Goal: Task Accomplishment & Management: Use online tool/utility

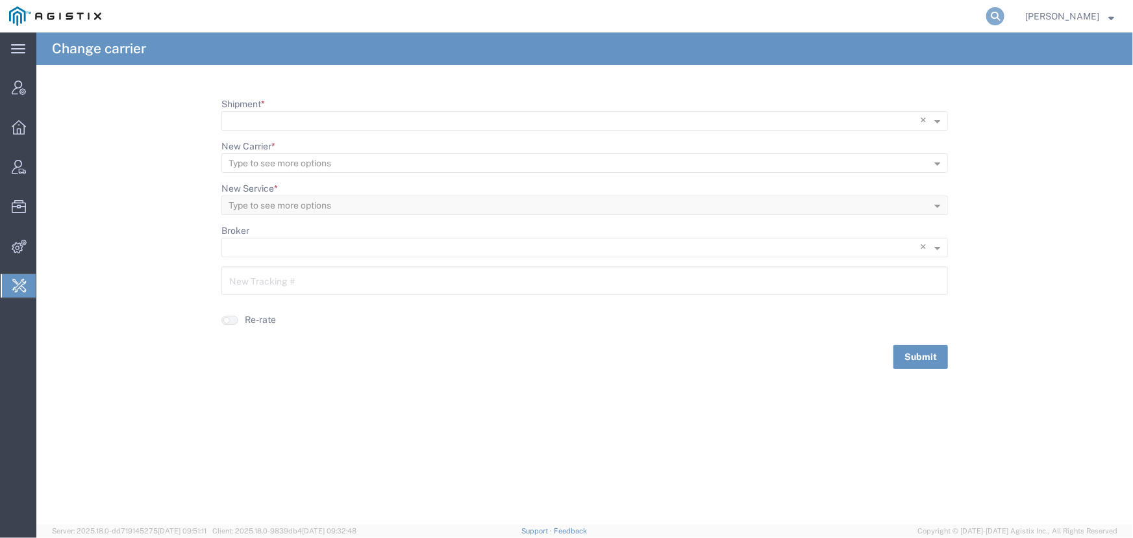
click at [999, 18] on icon at bounding box center [996, 16] width 18 height 18
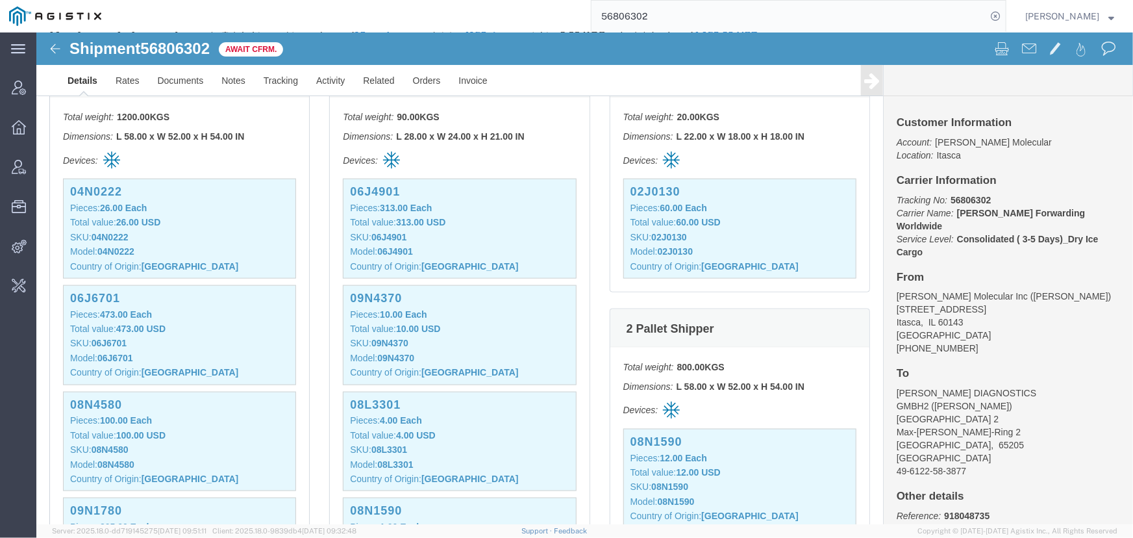
scroll to position [757, 0]
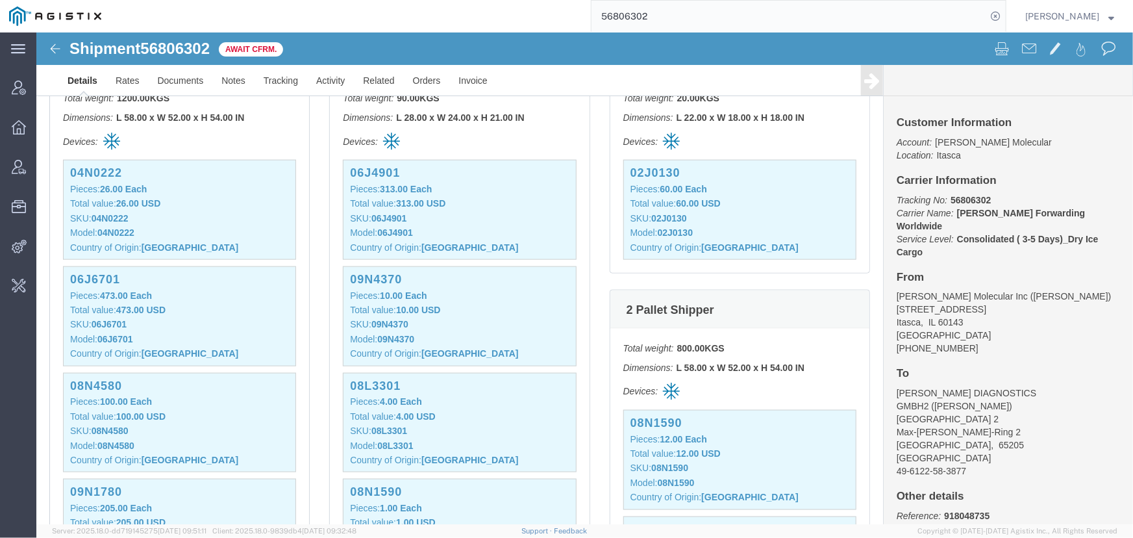
click b "26.00 USD"
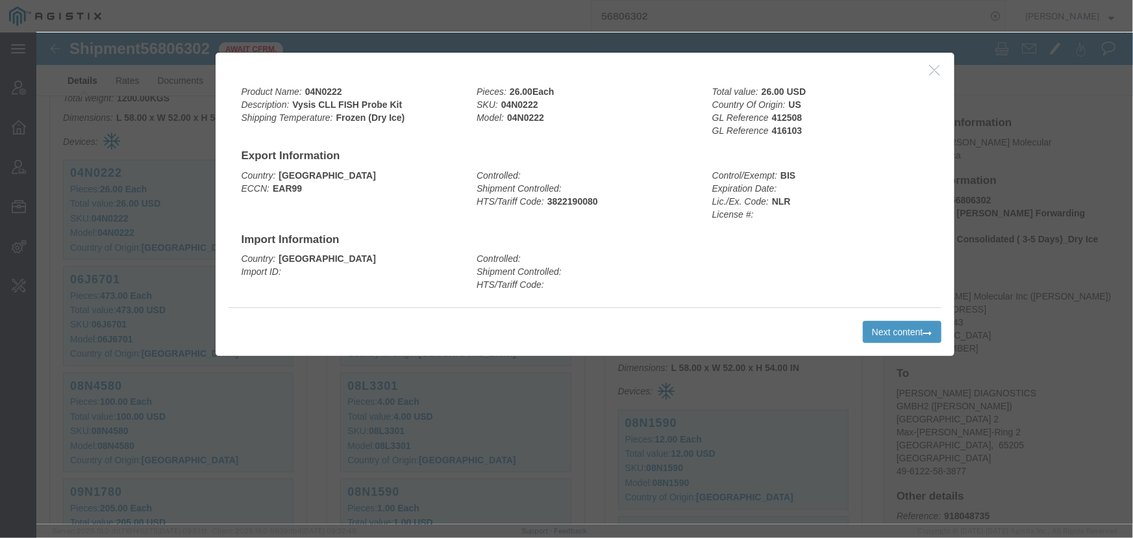
click icon "button"
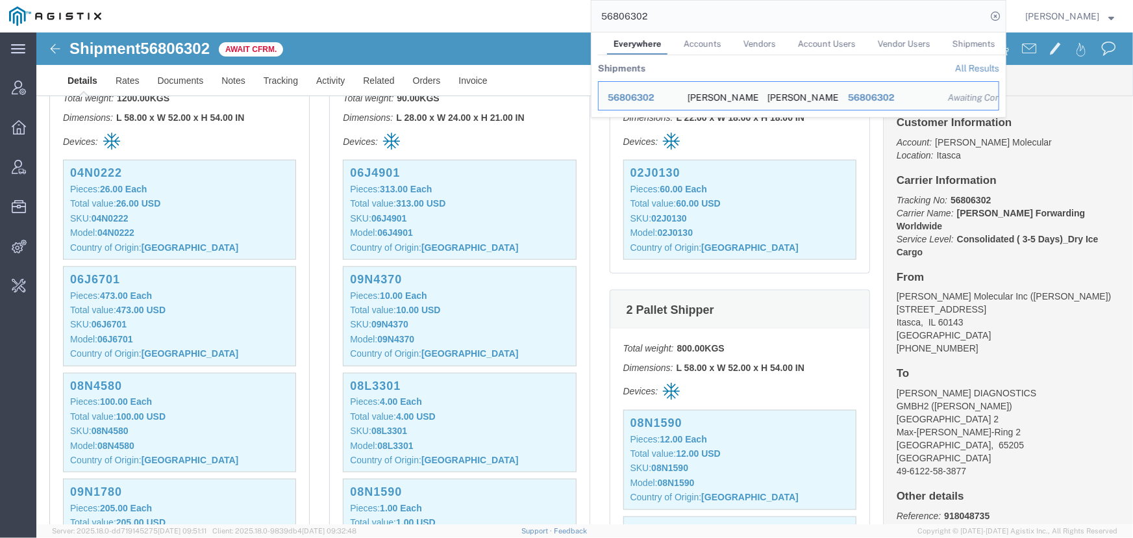
drag, startPoint x: 735, startPoint y: 16, endPoint x: 342, endPoint y: 16, distance: 393.0
click at [342, 16] on div "56806302 Everywhere Accounts Vendors Account Users Vendor Users Shipments Shipm…" at bounding box center [558, 16] width 896 height 32
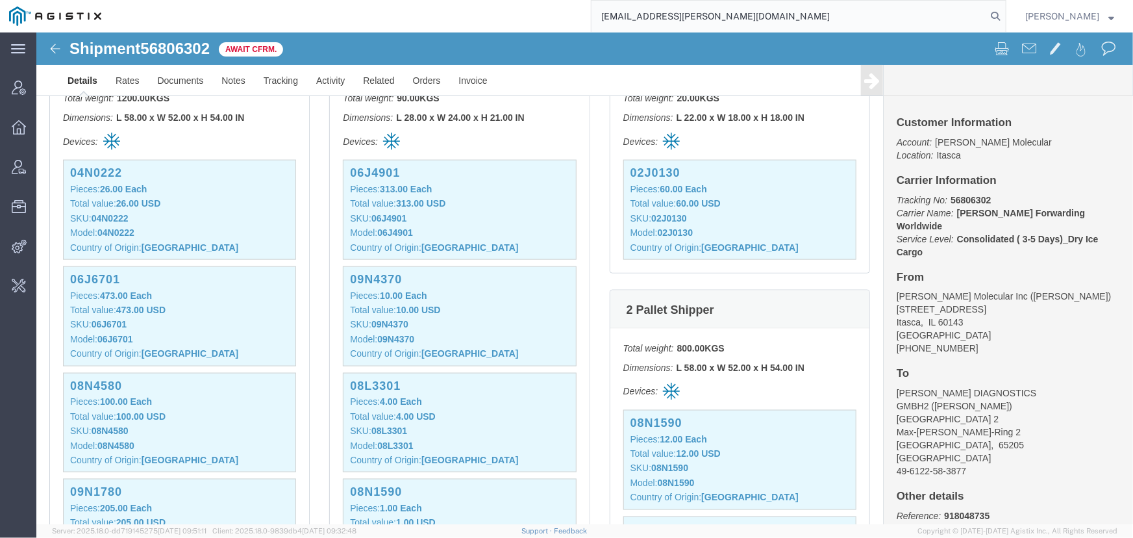
type input "offline@abbott.com"
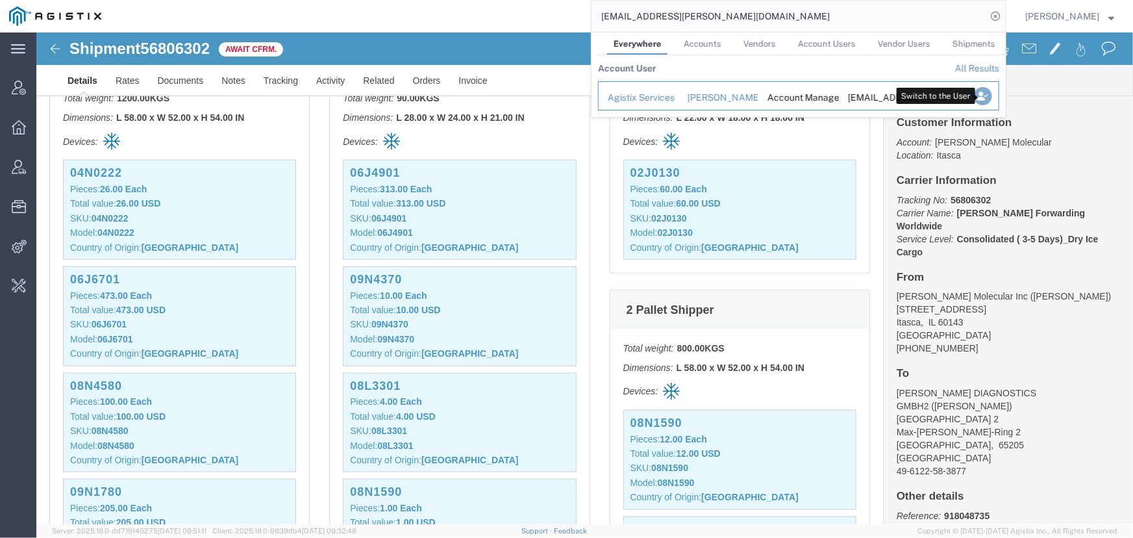
click at [983, 97] on icon "Search Results" at bounding box center [983, 96] width 18 height 18
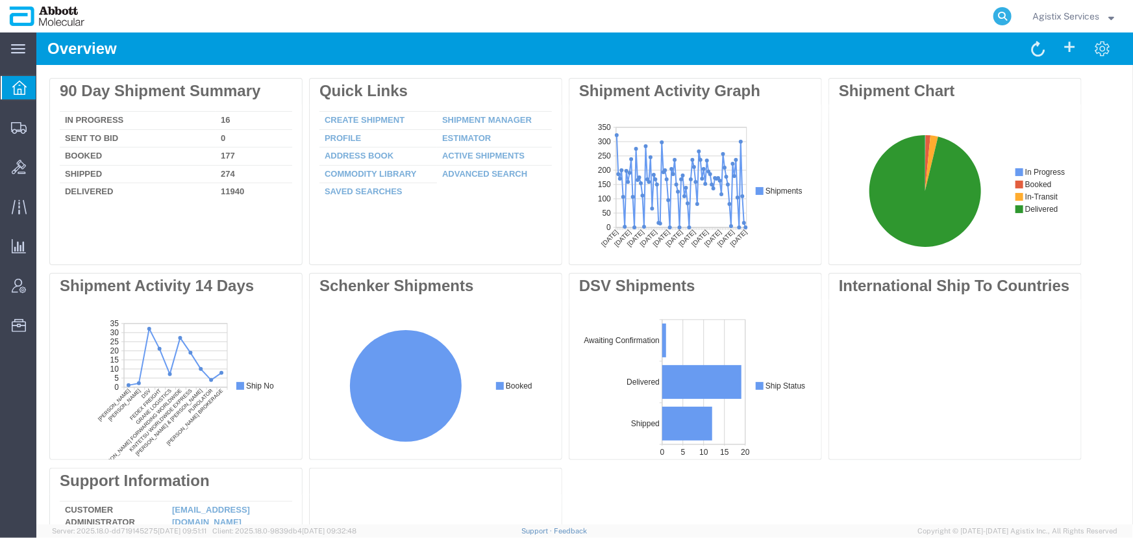
click at [997, 14] on icon at bounding box center [1003, 16] width 18 height 18
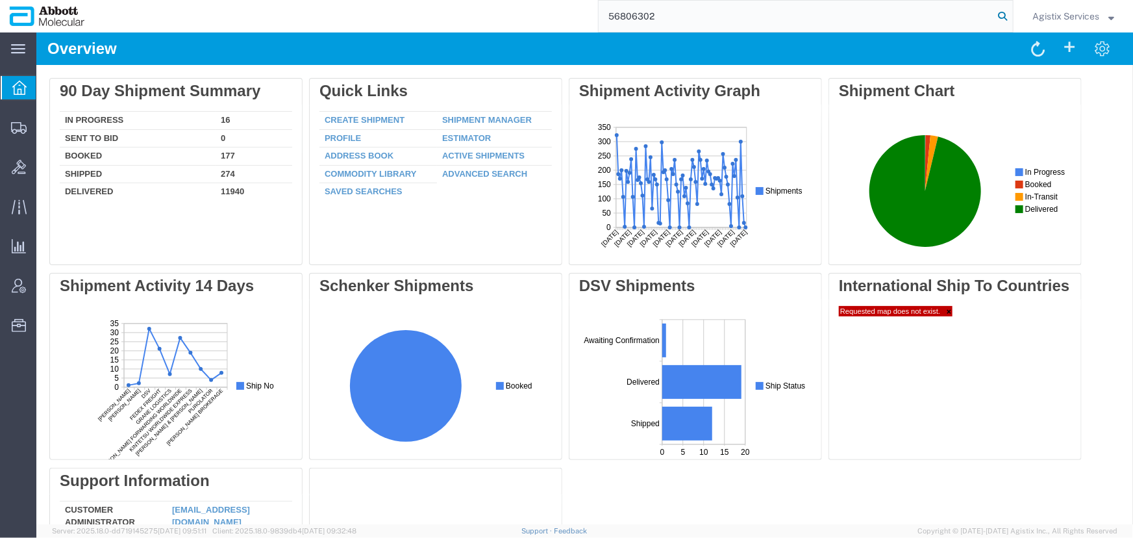
type input "56806302"
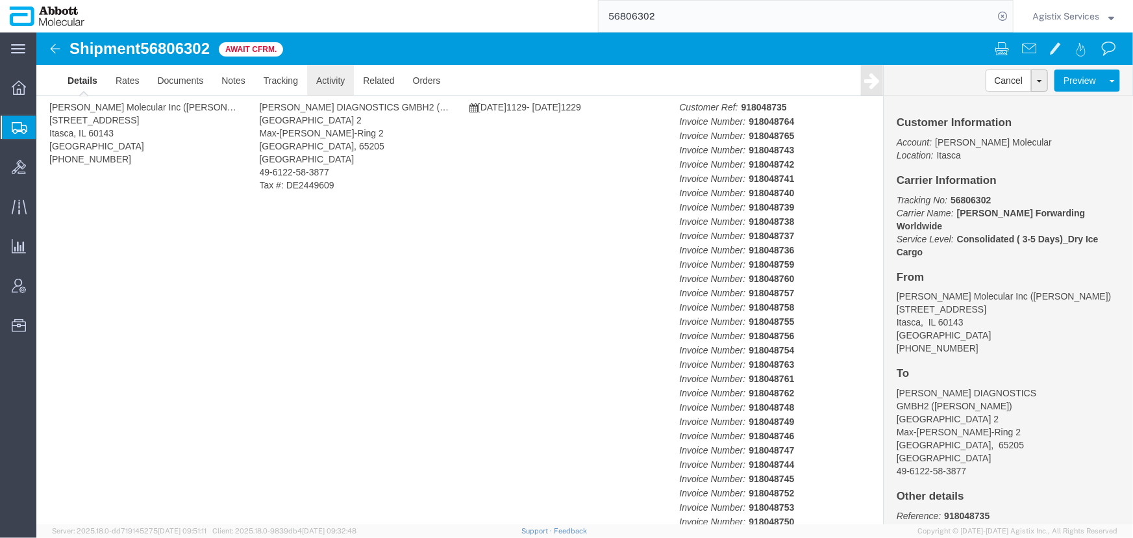
click link "Activity"
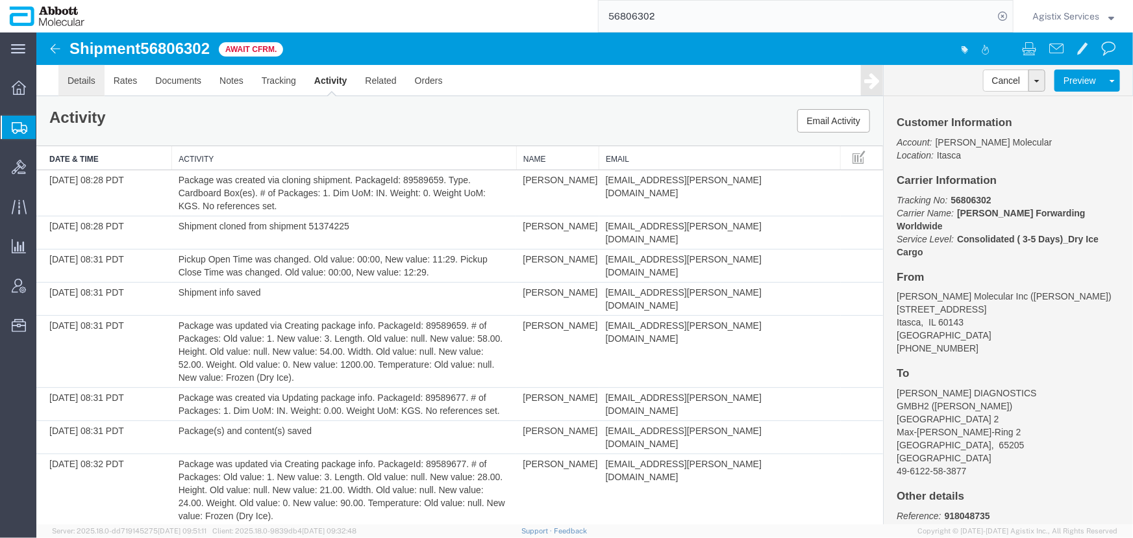
click at [84, 82] on link "Details" at bounding box center [81, 79] width 46 height 31
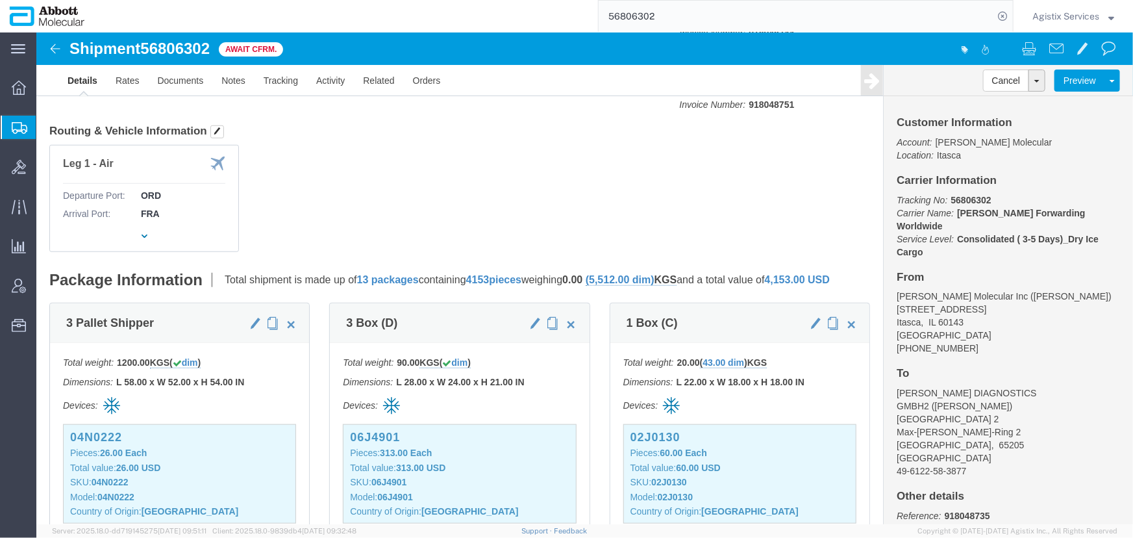
scroll to position [531, 0]
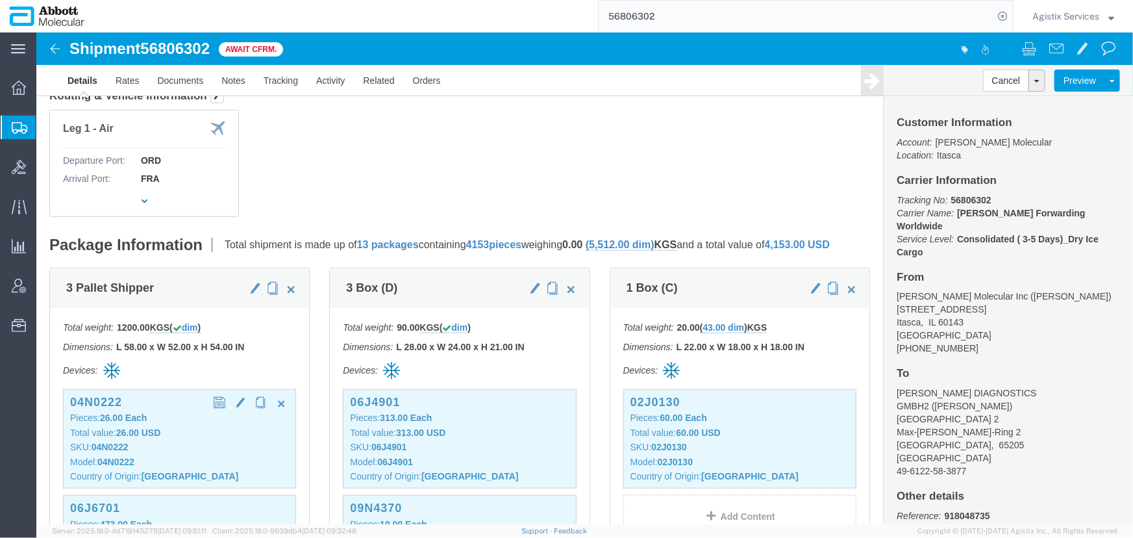
click p "Total value: 26.00 USD"
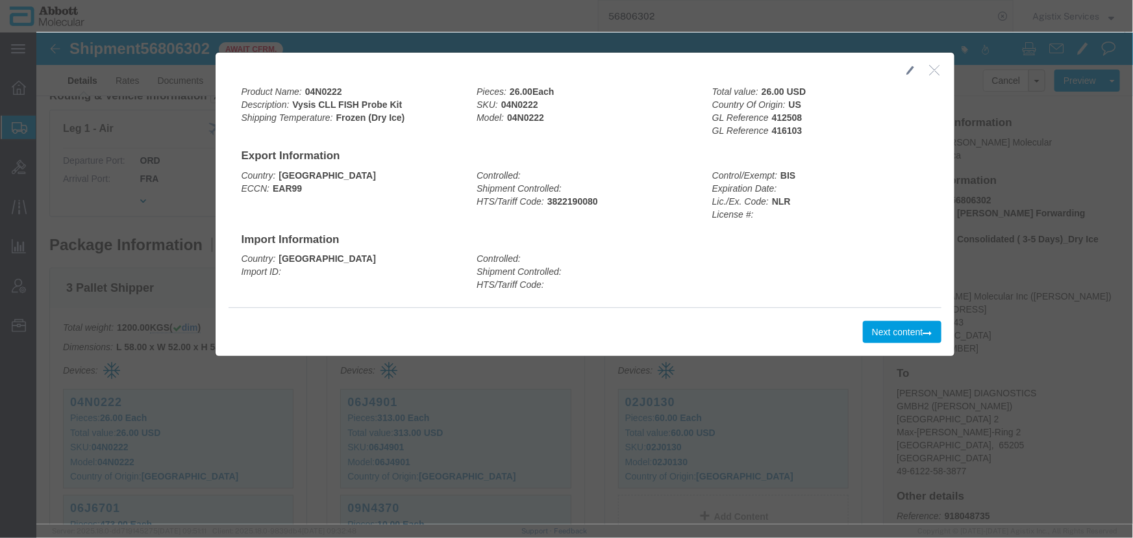
click icon "button"
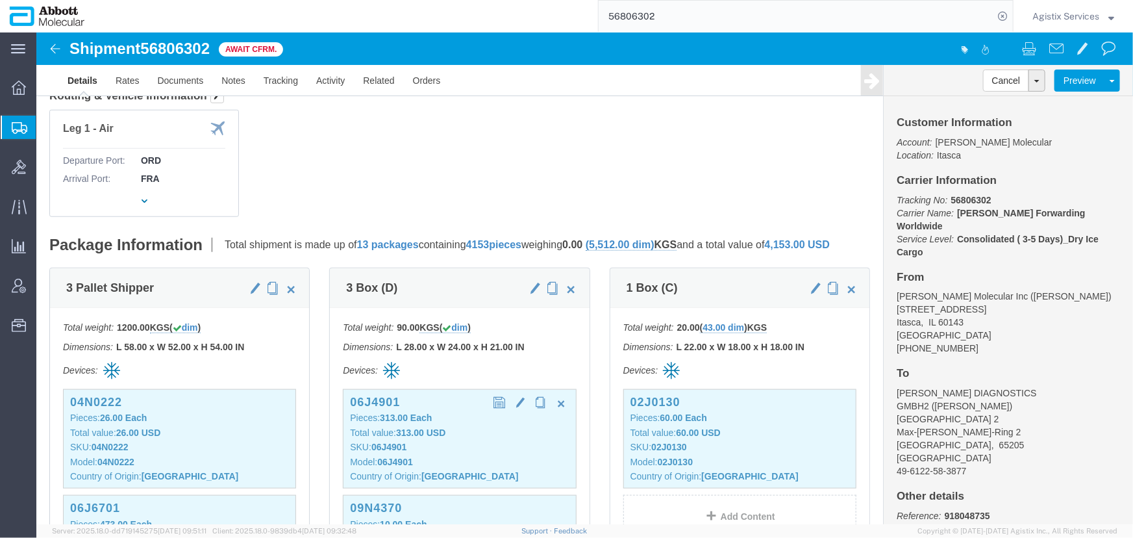
click div "06J4901 Pieces: 313.00 Each Total value: 313.00 USD SKU: 06J4901 Model: 06J4901…"
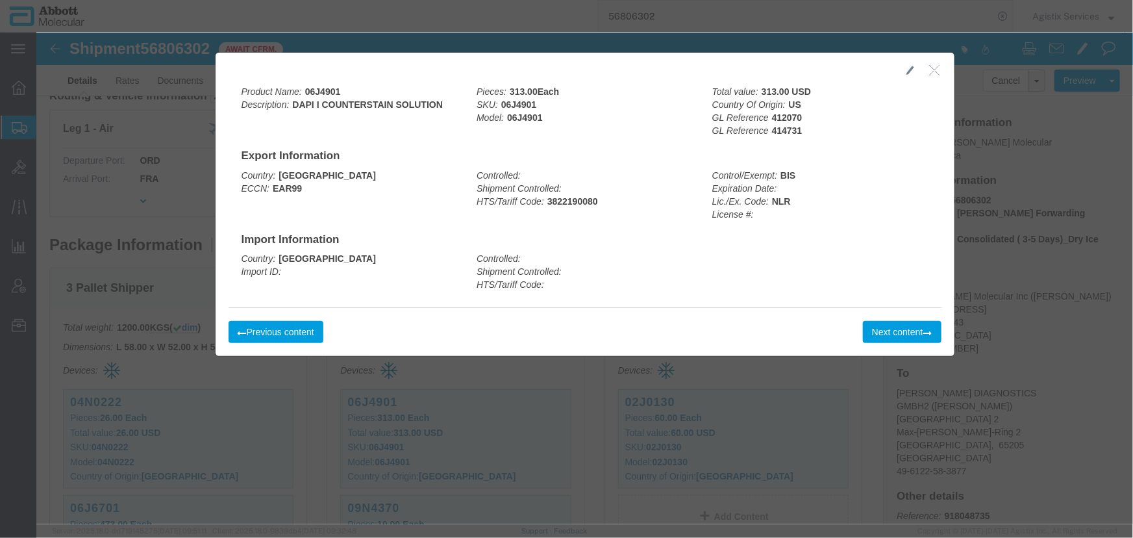
click button "button"
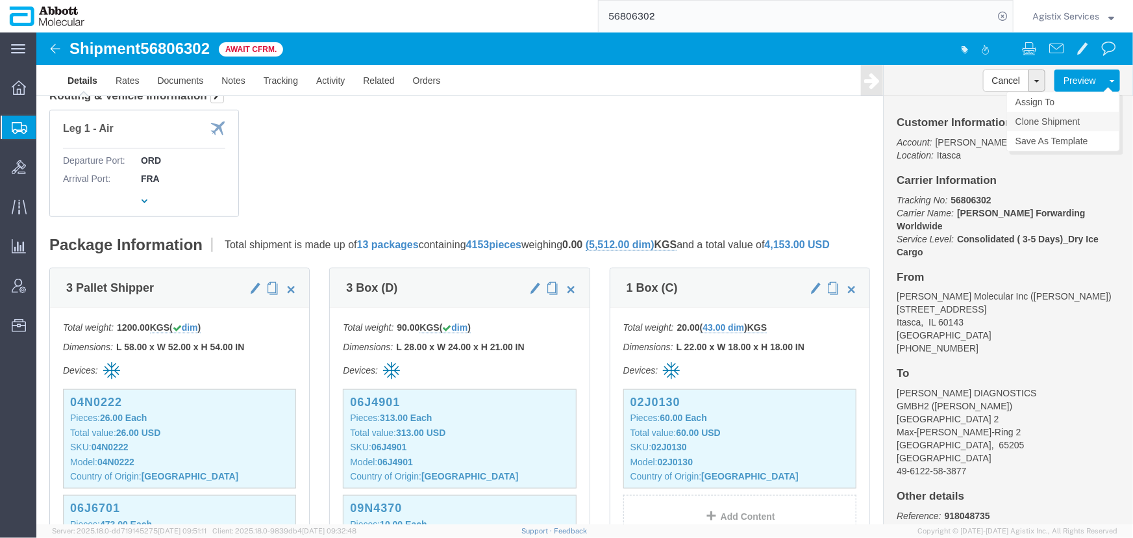
click link "Clone Shipment"
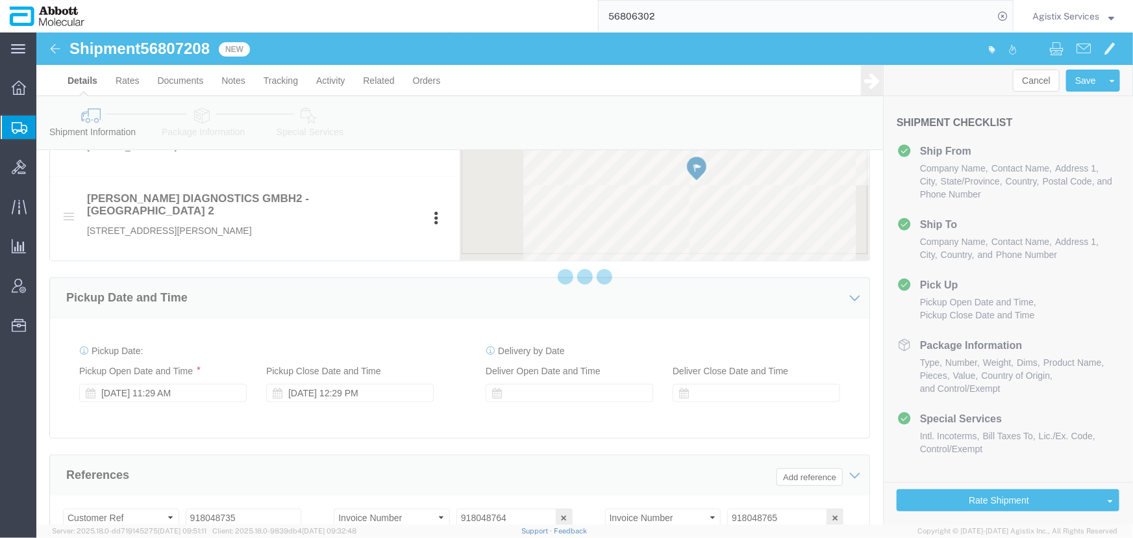
select select "48454"
select select
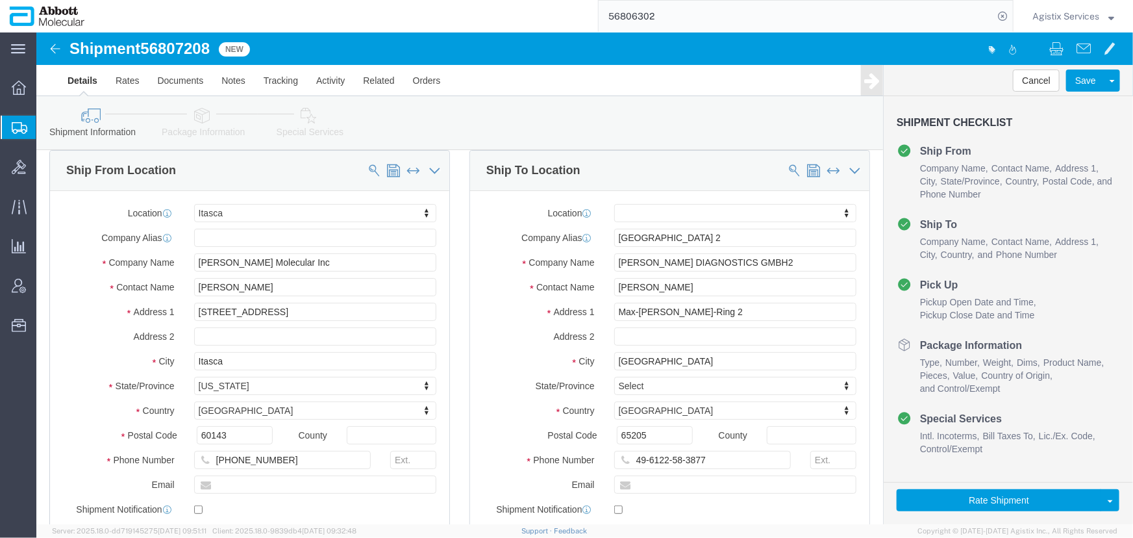
scroll to position [0, 0]
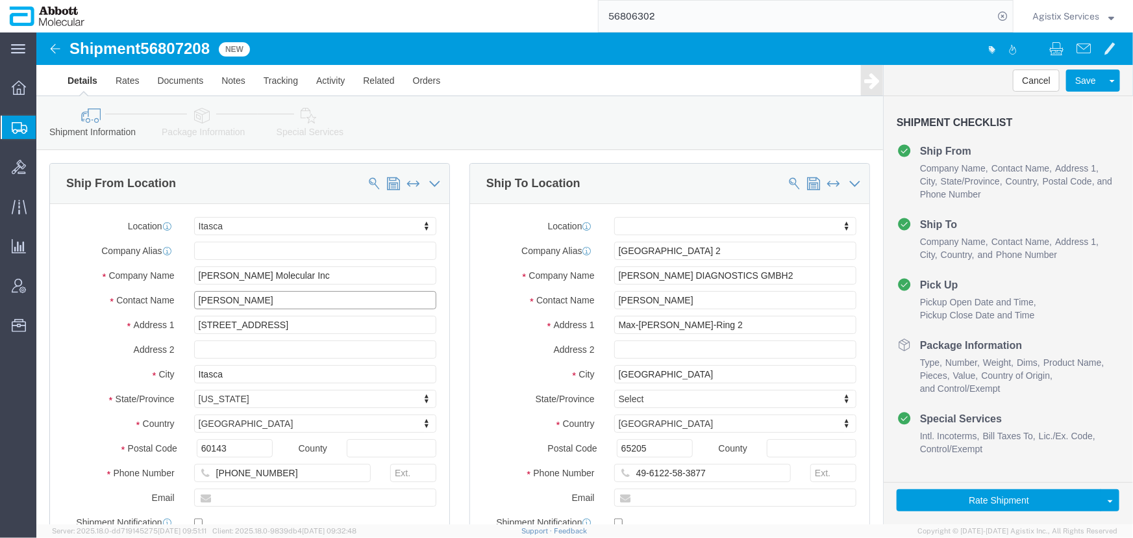
drag, startPoint x: 183, startPoint y: 266, endPoint x: 44, endPoint y: 264, distance: 138.4
click div "Contact Name Jarrod Kec"
type input "Test JJ"
drag, startPoint x: 657, startPoint y: 271, endPoint x: 422, endPoint y: 262, distance: 234.7
click div "Ship To Location Location My Profile Location Des Plaines Des Plaines Receiving…"
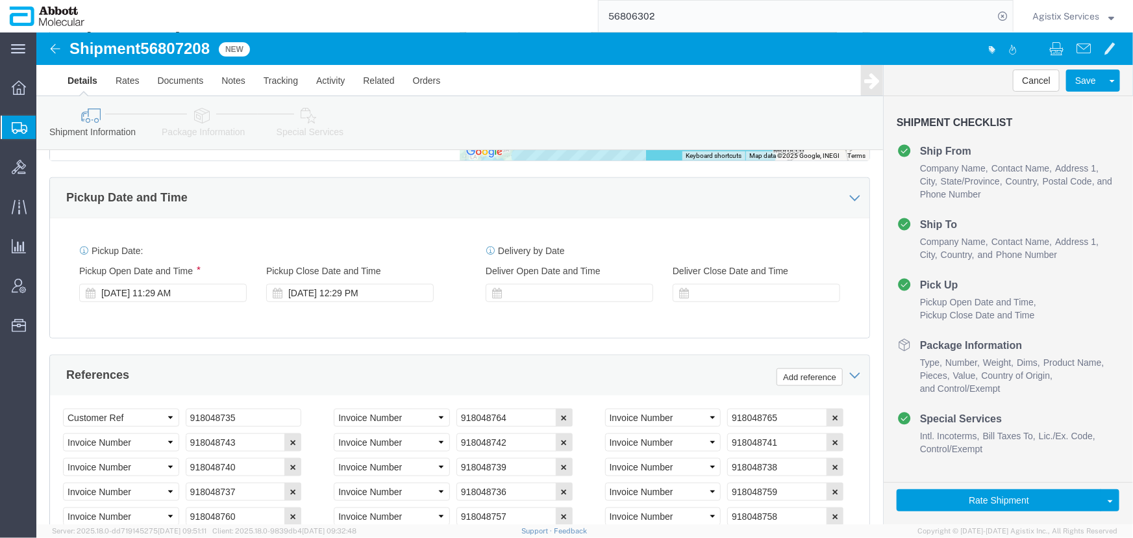
scroll to position [708, 0]
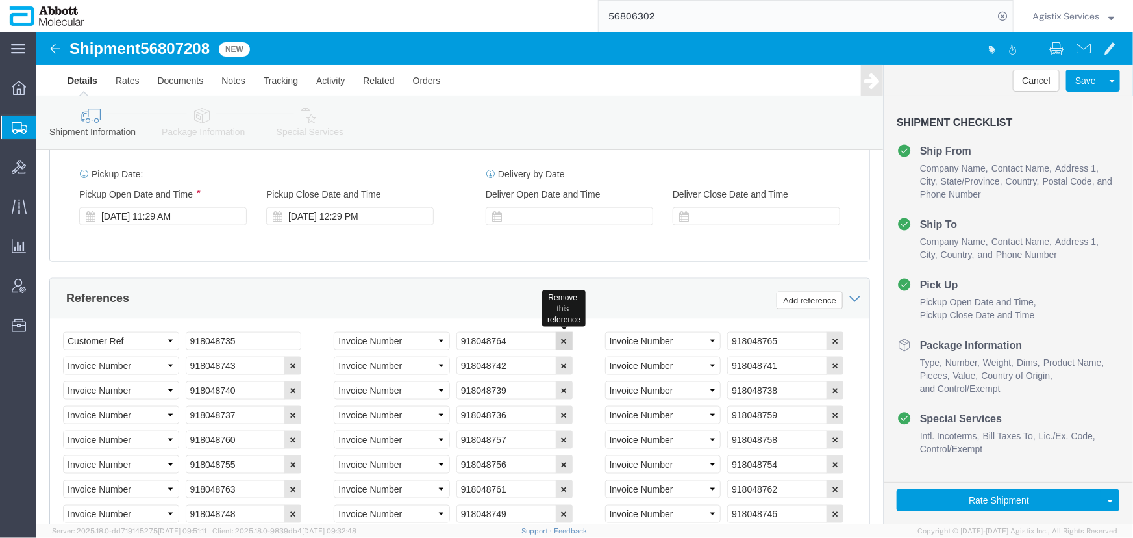
type input "JJ Test"
click button "button"
click icon "button"
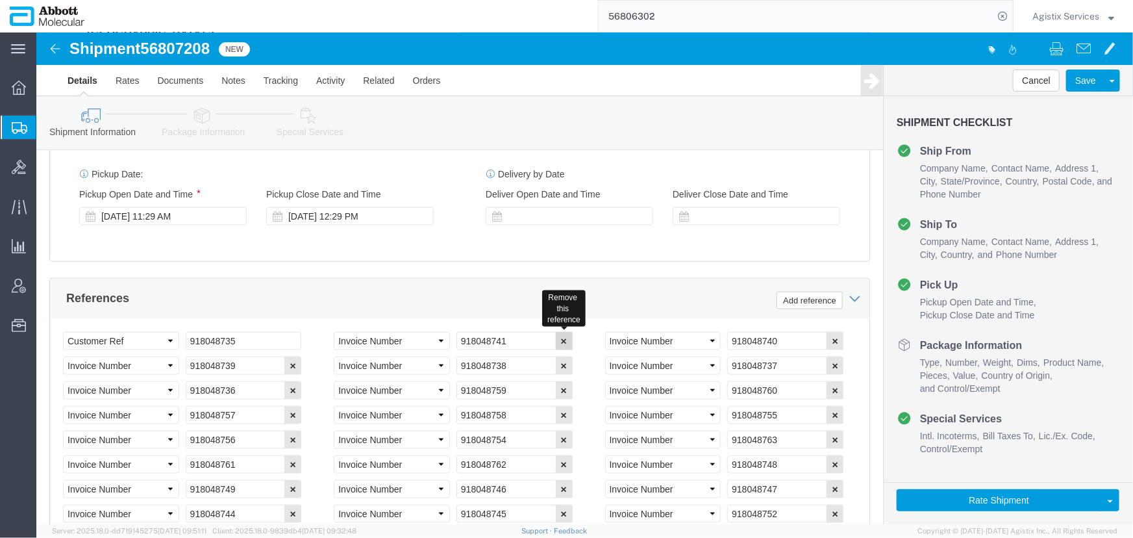
click icon "button"
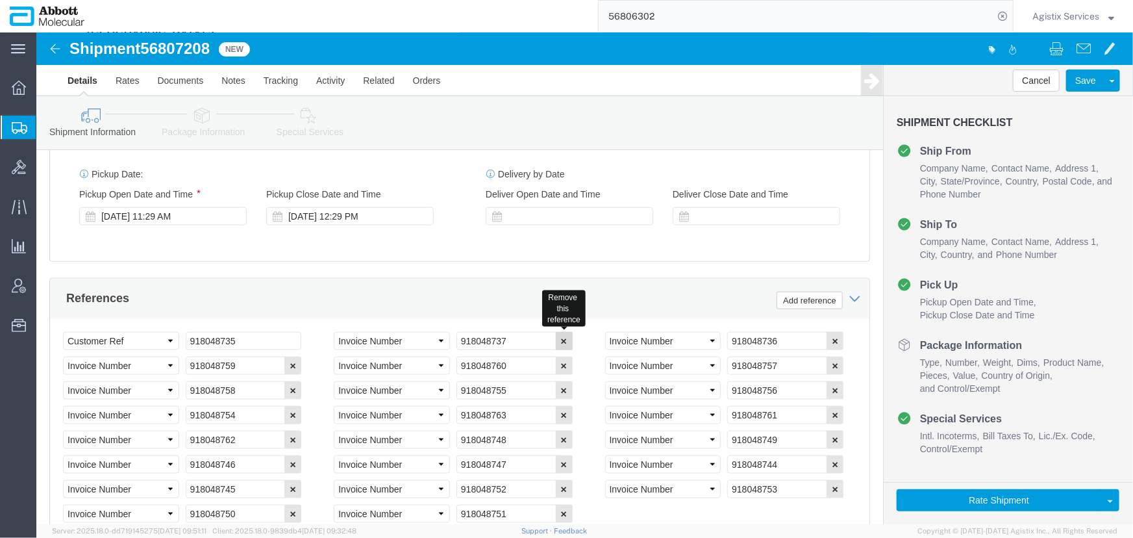
click icon "button"
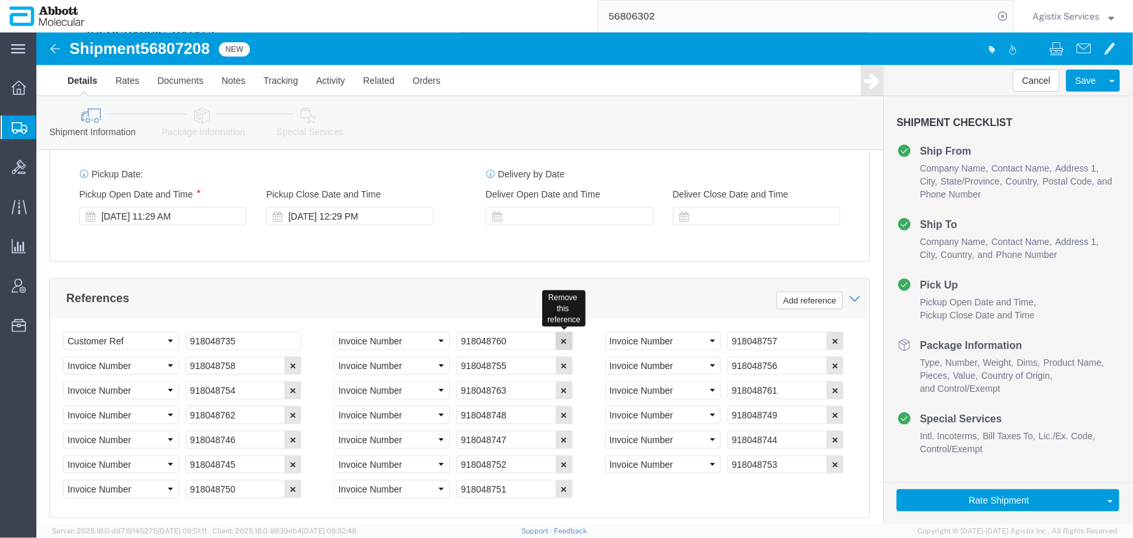
click icon "button"
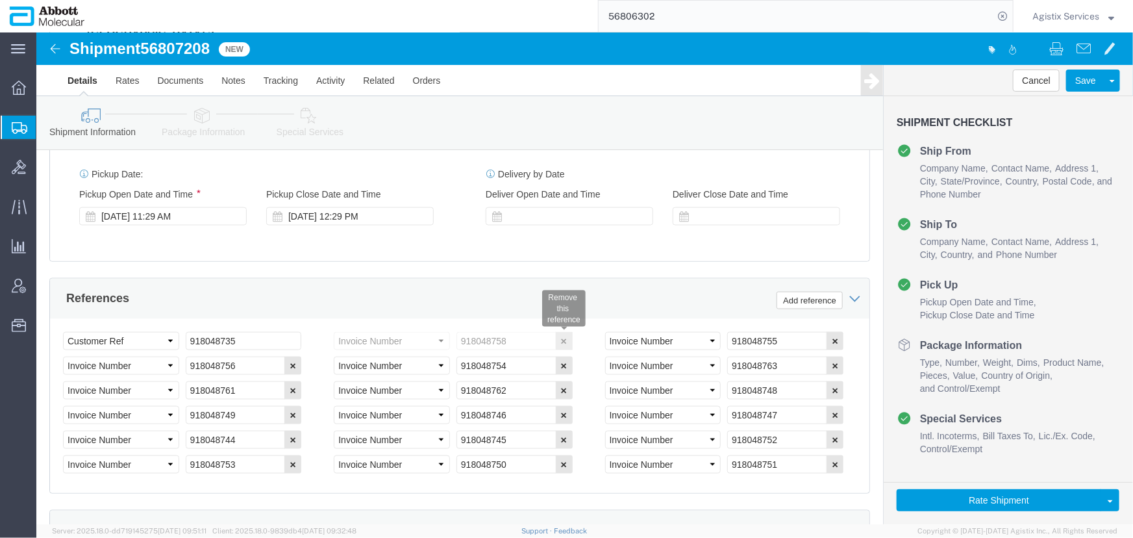
click icon "button"
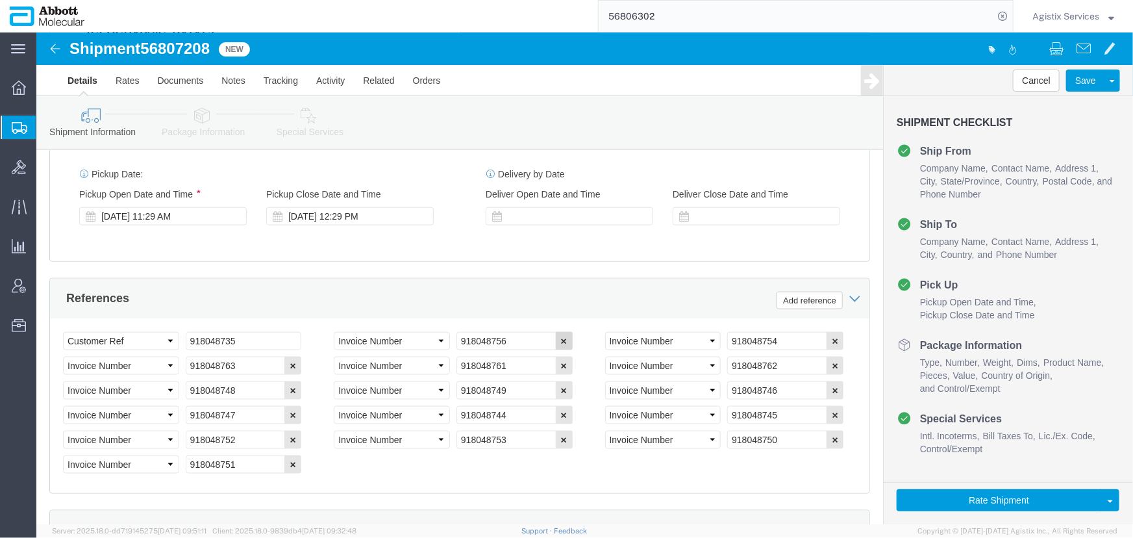
click icon "button"
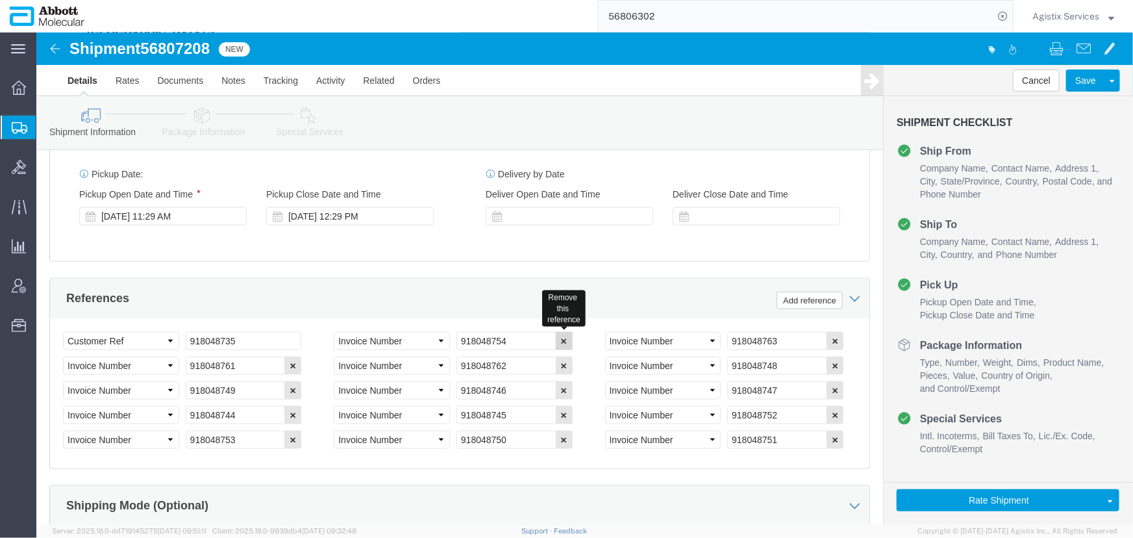
click icon "button"
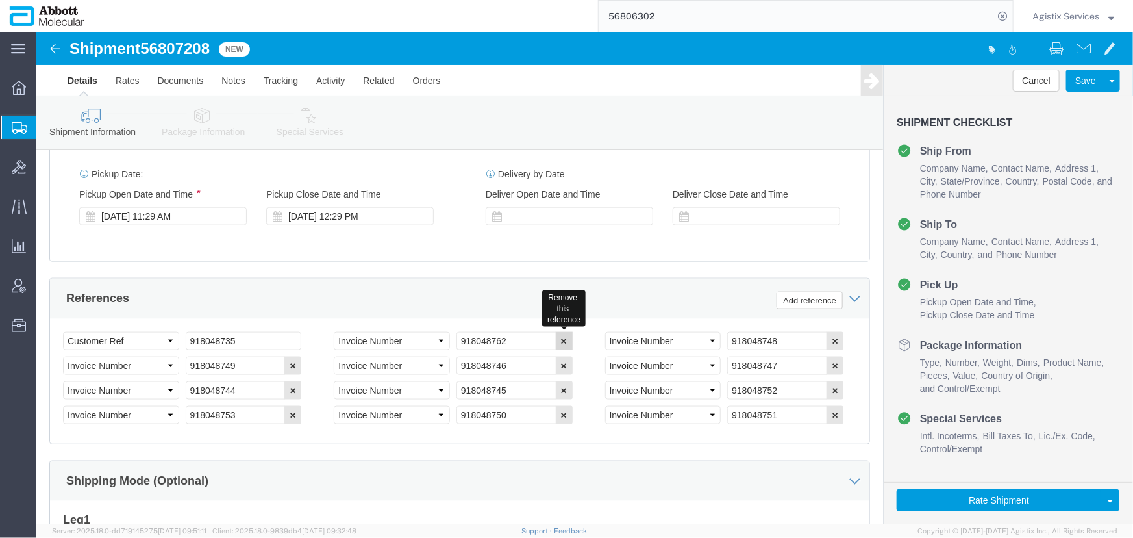
click icon "button"
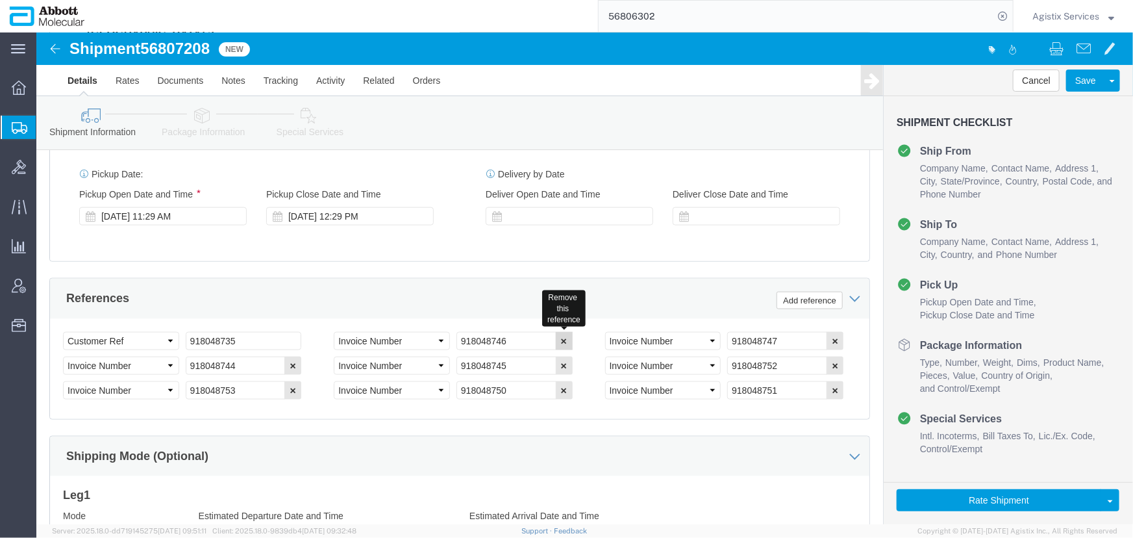
click icon "button"
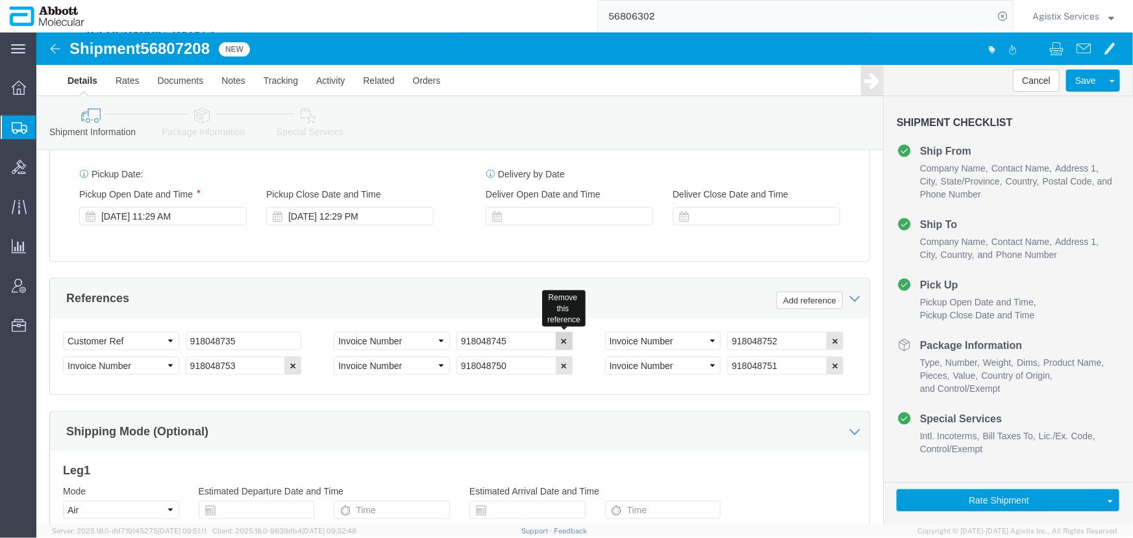
click icon "button"
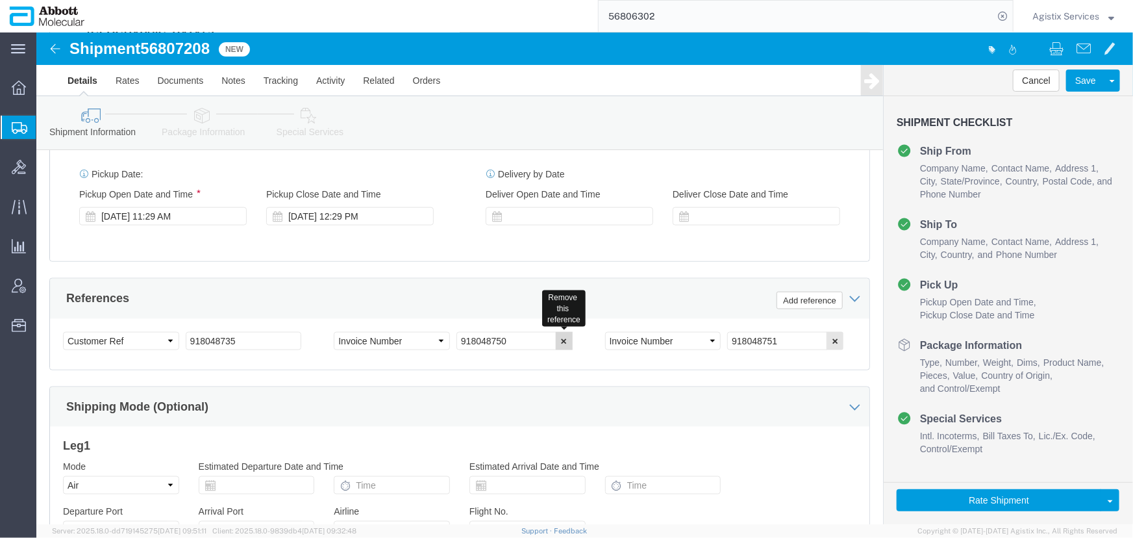
click icon "button"
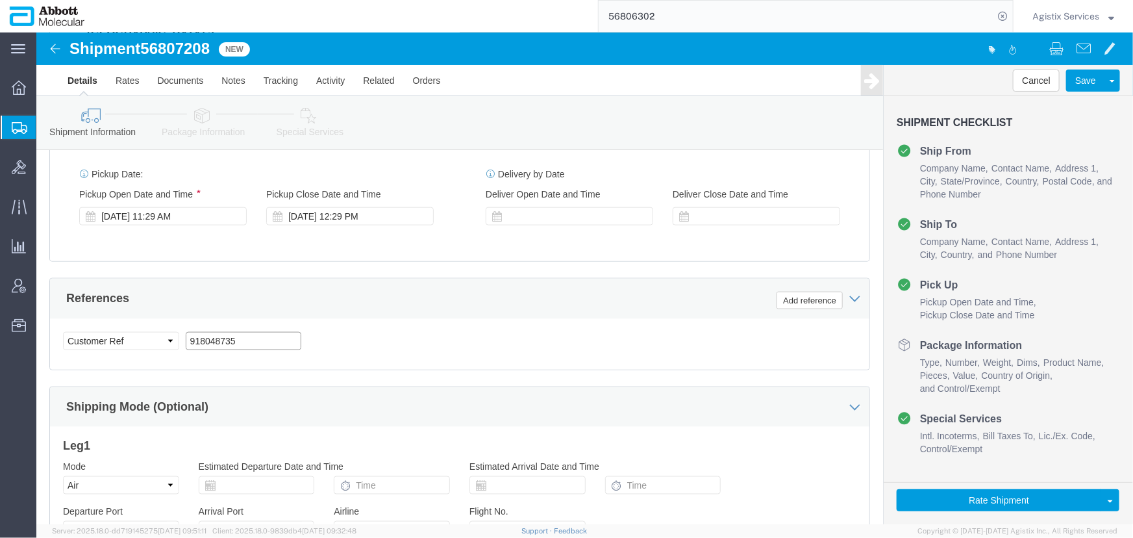
drag, startPoint x: 217, startPoint y: 297, endPoint x: 69, endPoint y: 291, distance: 147.6
click div "Select Account Type Activity ID Airline Appointment Number ASN Batch Request # …"
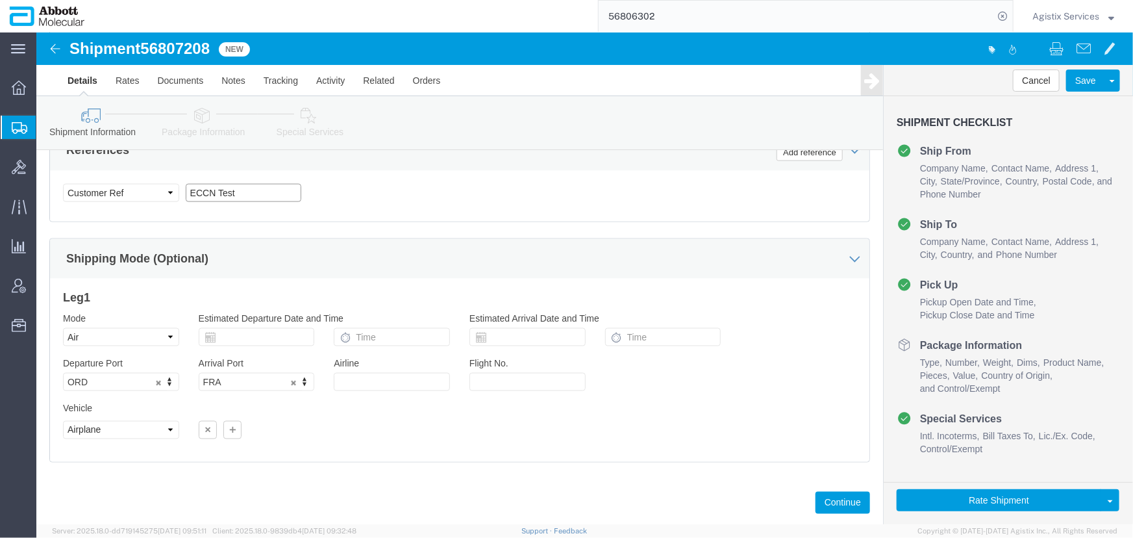
scroll to position [870, 0]
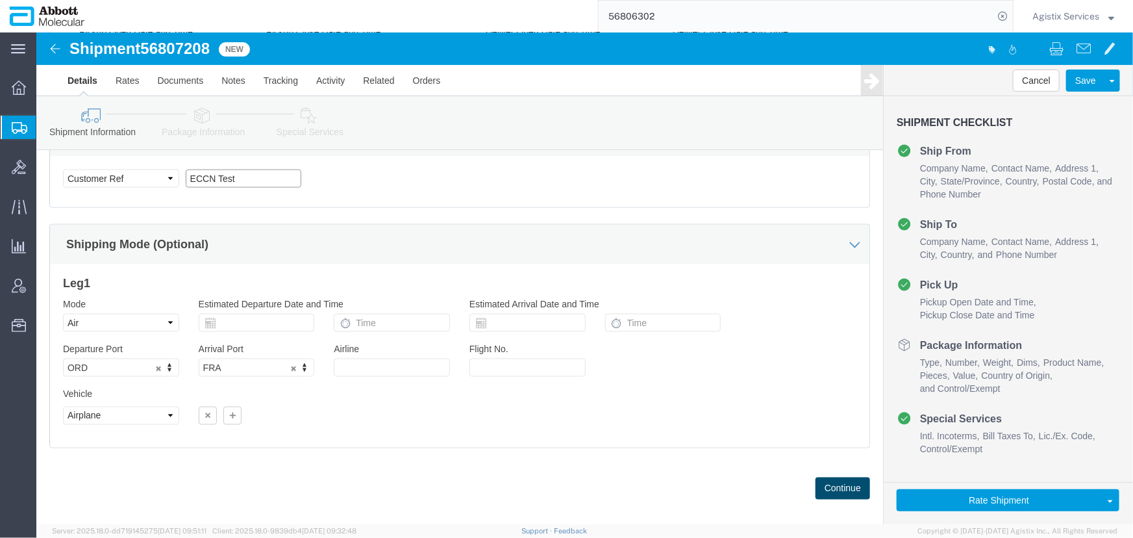
type input "ECCN Test"
click button "Continue"
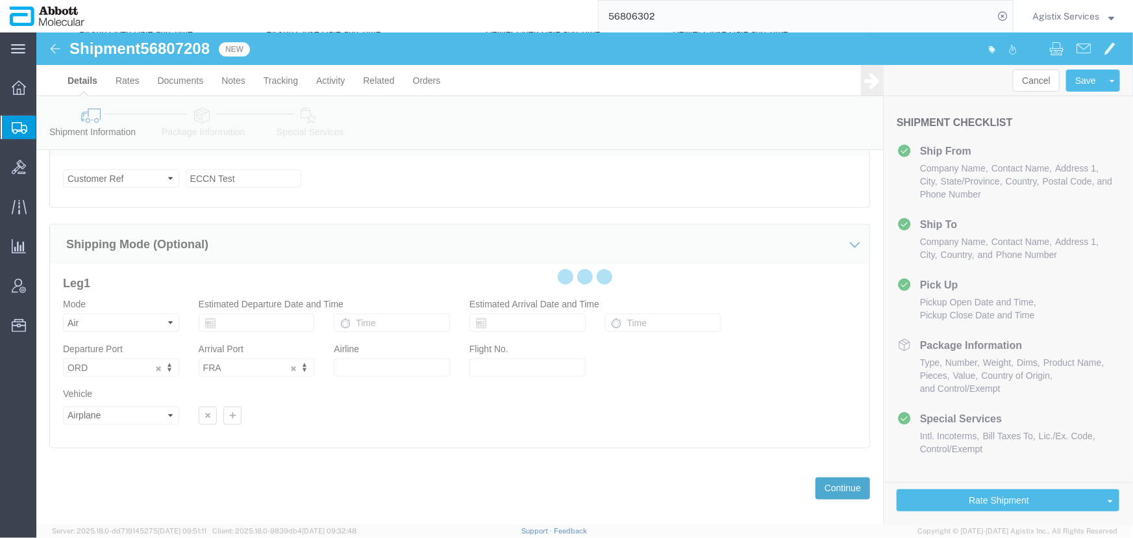
scroll to position [1637, 0]
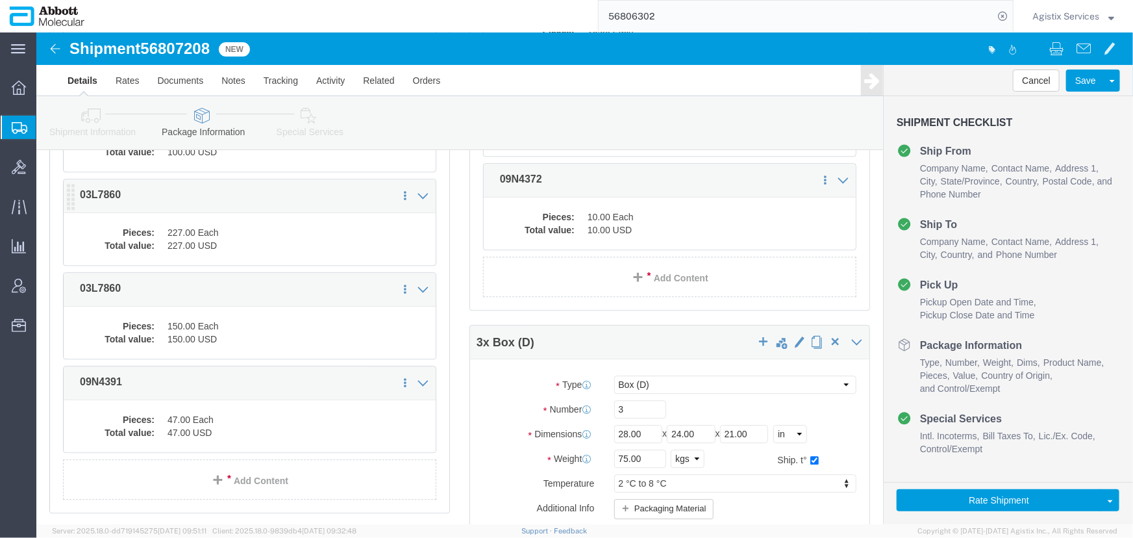
click dt "Total value:"
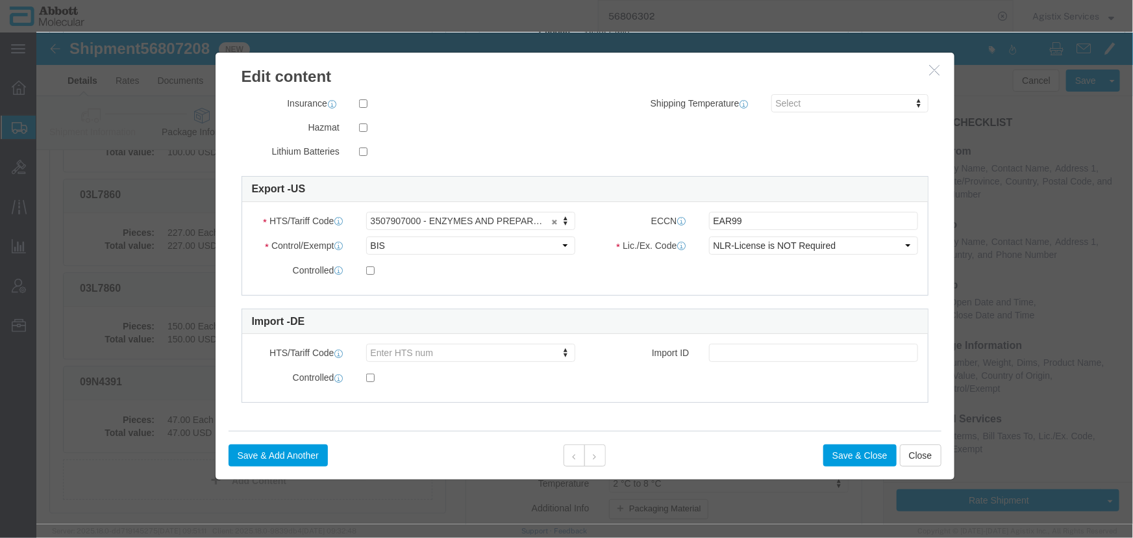
scroll to position [1695, 0]
drag, startPoint x: 718, startPoint y: 186, endPoint x: 553, endPoint y: 186, distance: 164.3
click div "ECCN EAR99"
click button "Save & Close"
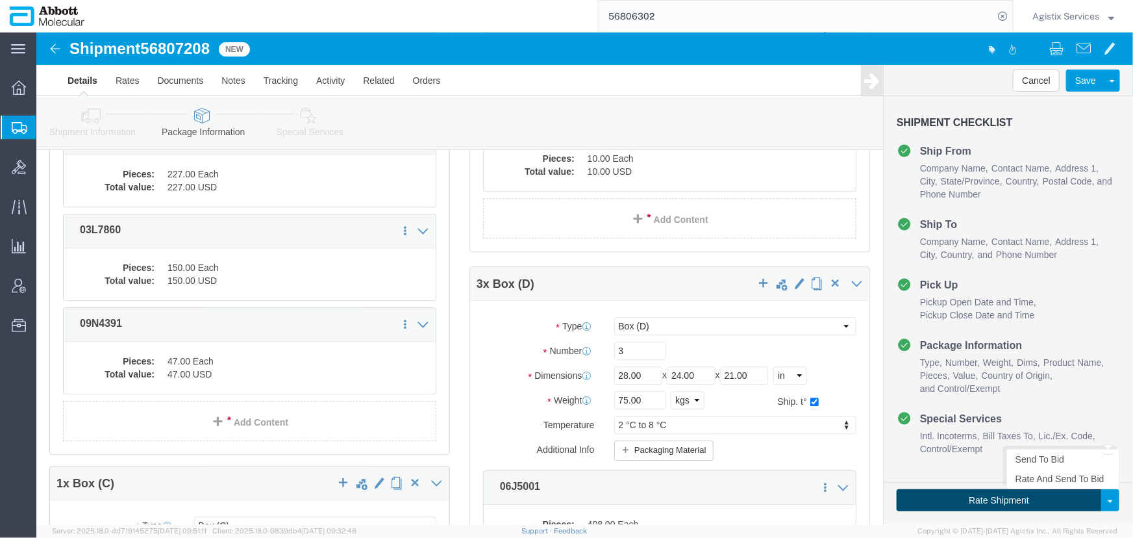
click button "Rate Shipment"
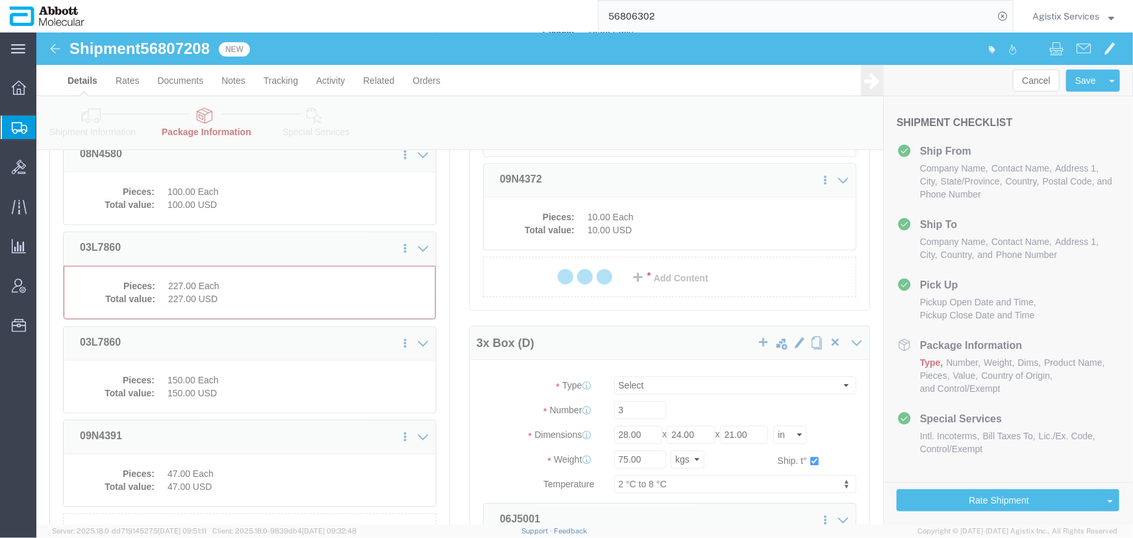
select select "PLSH"
select select "BOXD"
select select "BOXC"
select select "PLSH"
select select "BOXD"
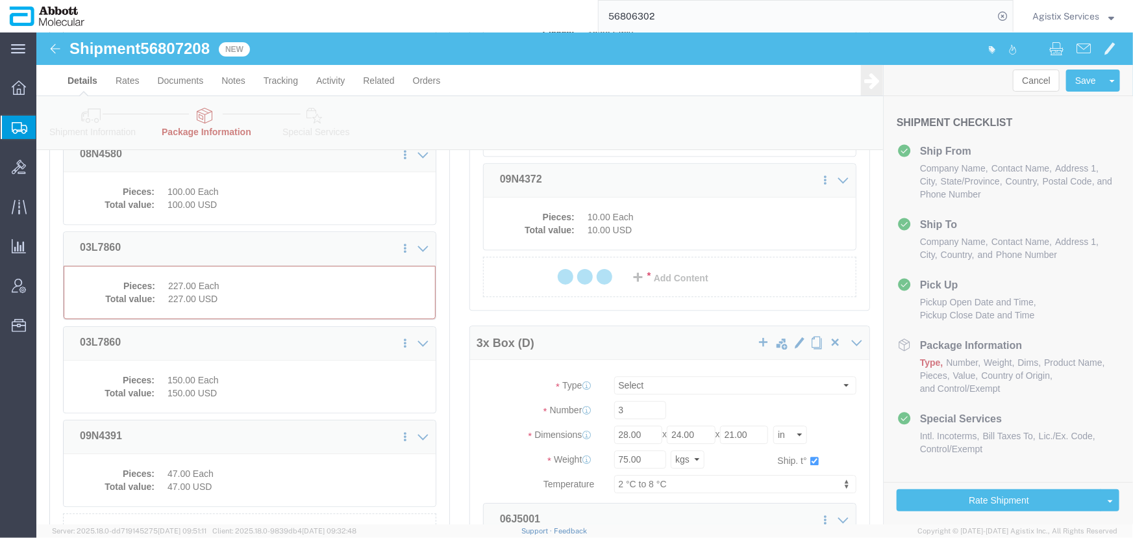
select select "BOXC"
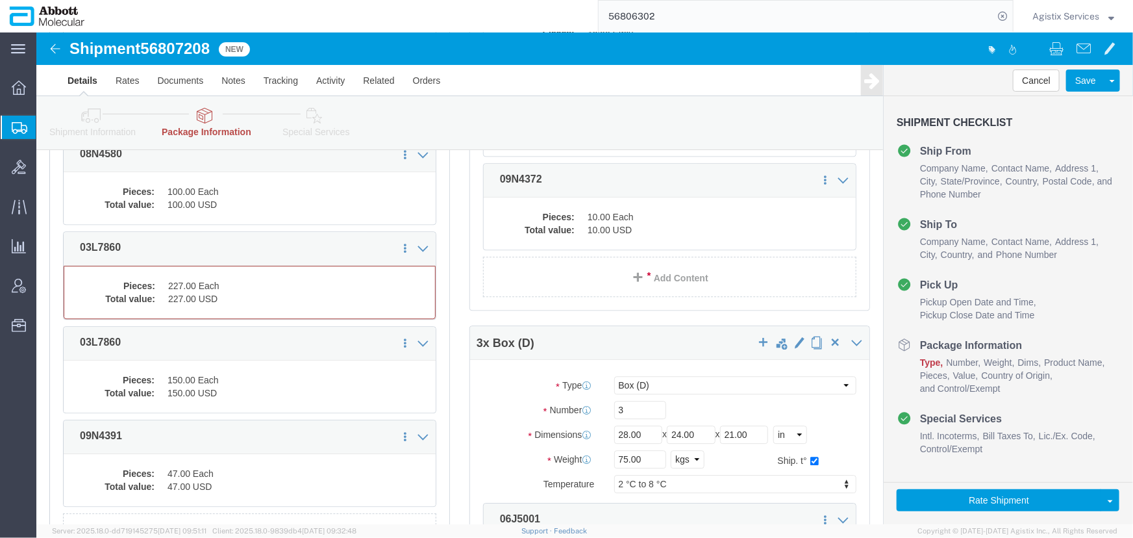
scroll to position [1637, 0]
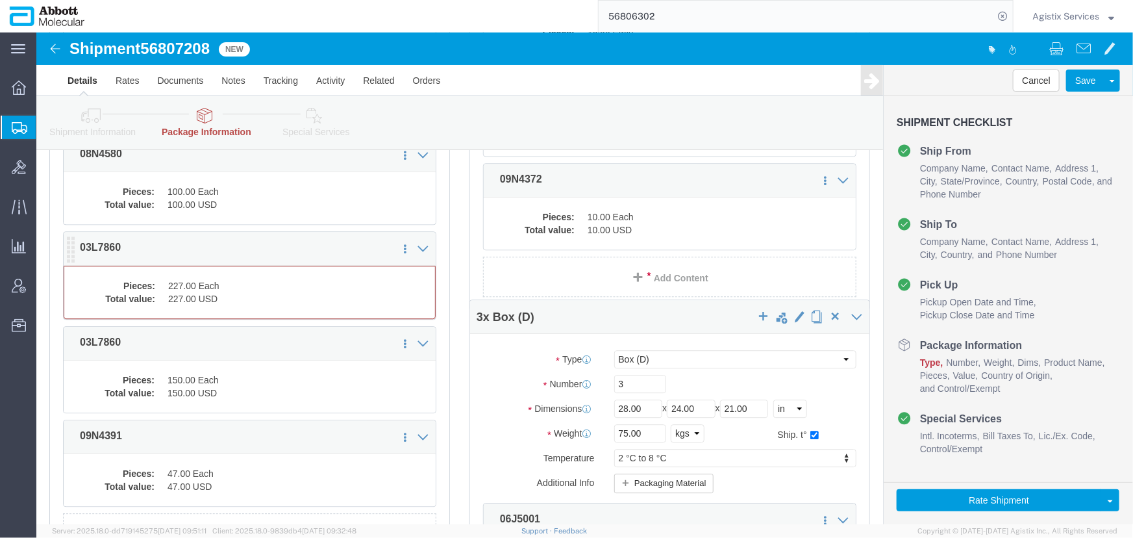
click dt "Pieces:"
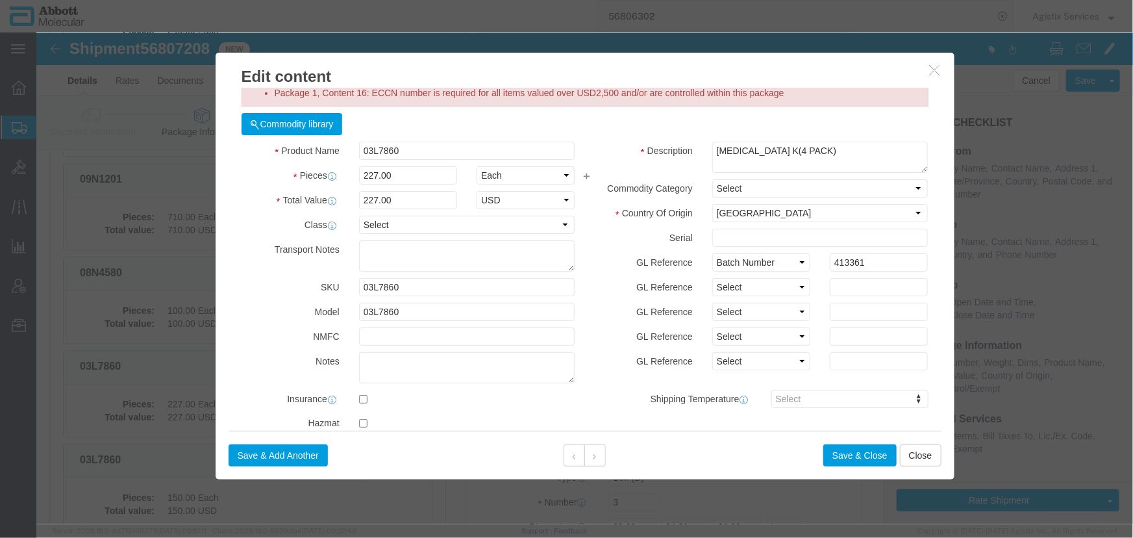
scroll to position [0, 0]
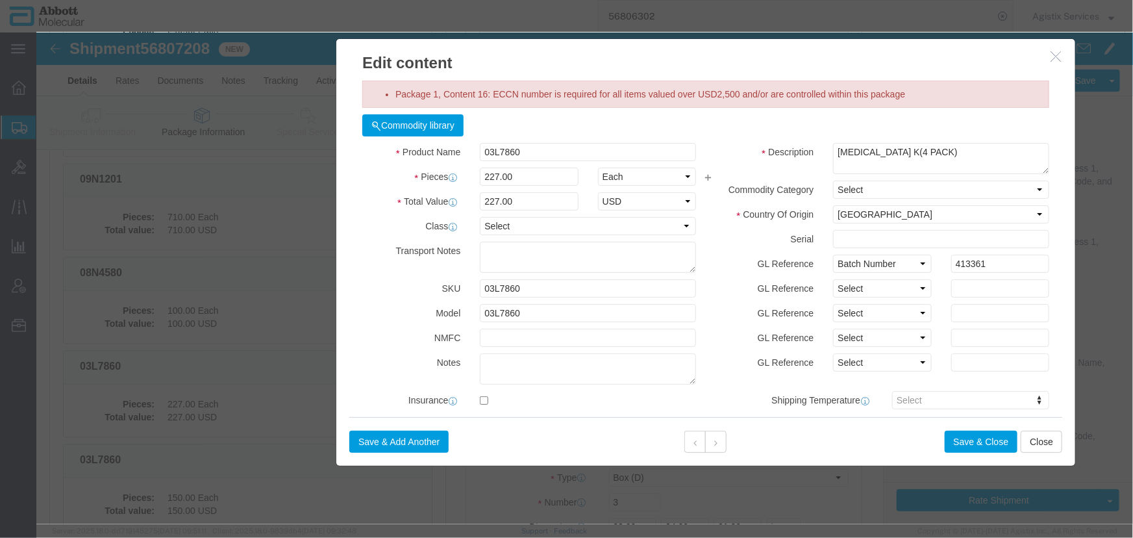
drag, startPoint x: 548, startPoint y: 38, endPoint x: 669, endPoint y: 24, distance: 121.6
click h3 "Edit content"
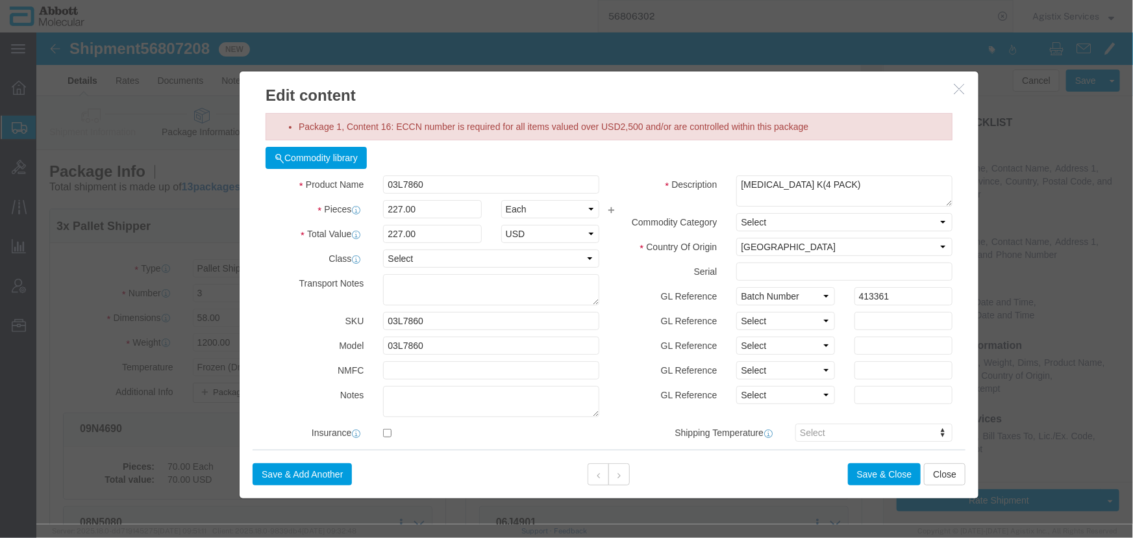
drag, startPoint x: 572, startPoint y: 19, endPoint x: 475, endPoint y: 52, distance: 102.1
click h3 "Edit content"
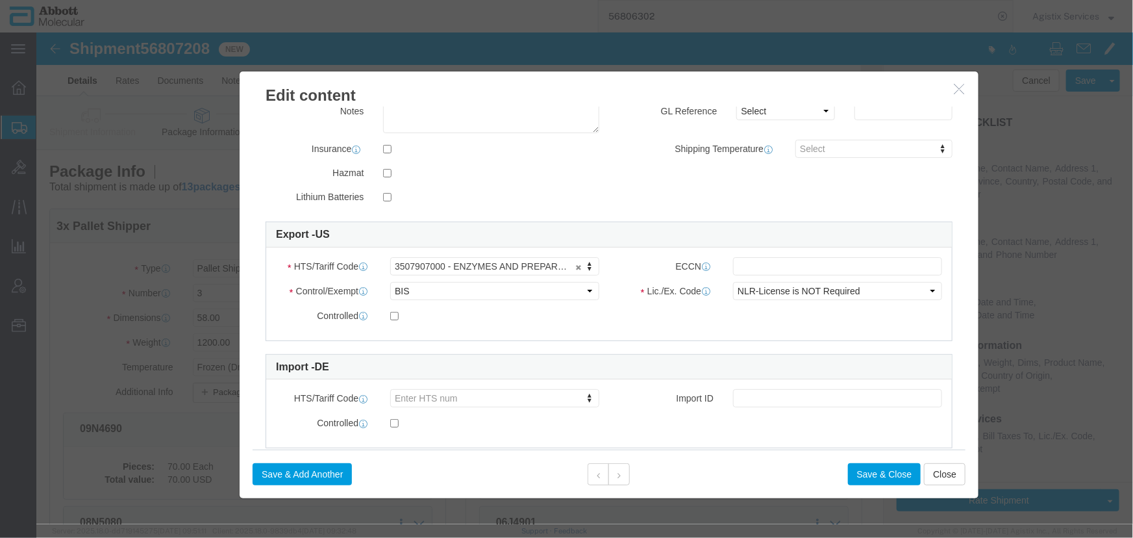
scroll to position [295, 0]
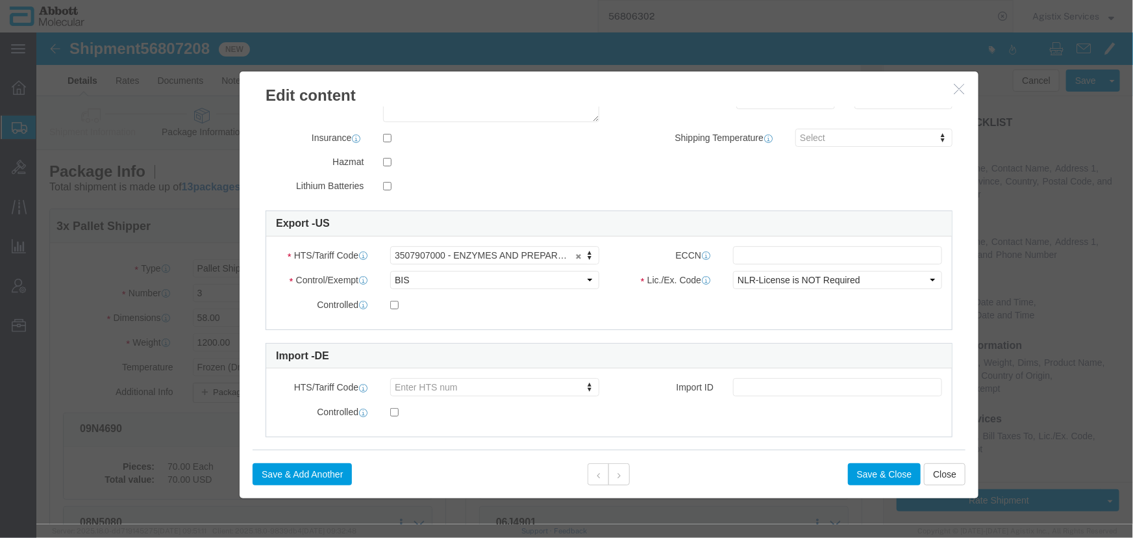
click icon "button"
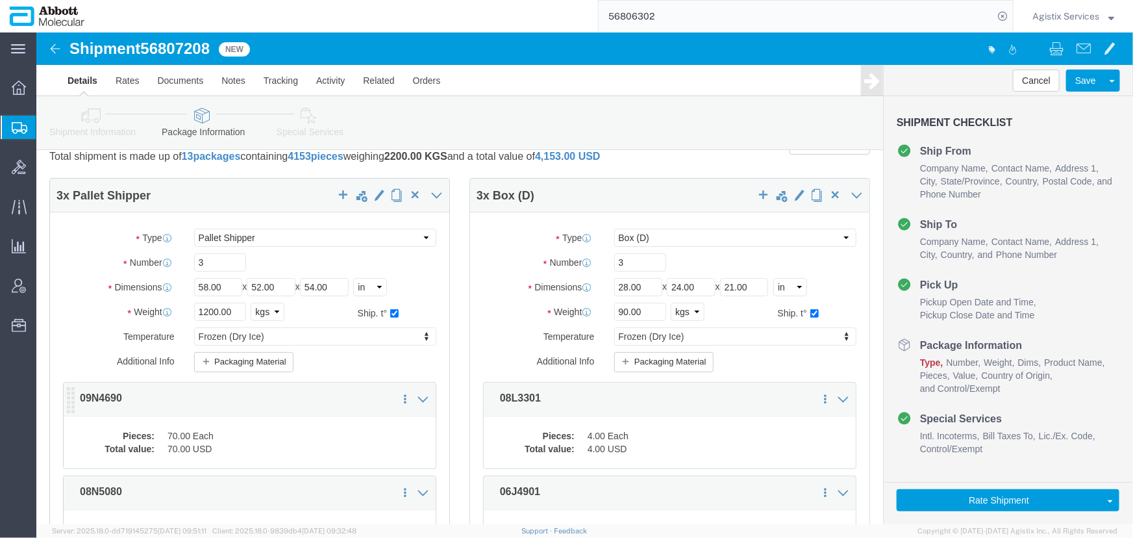
scroll to position [0, 0]
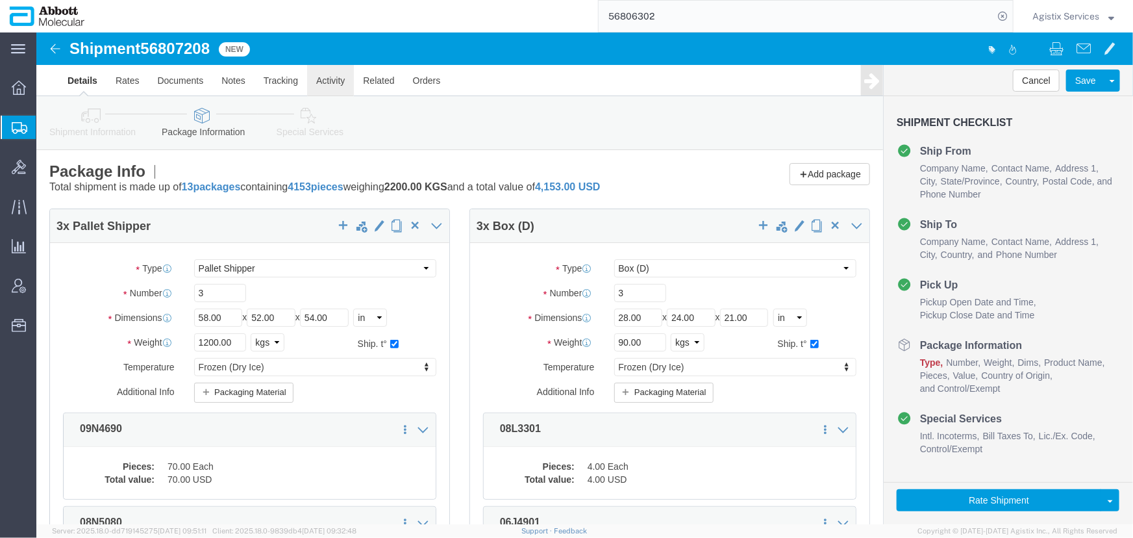
click link "Activity"
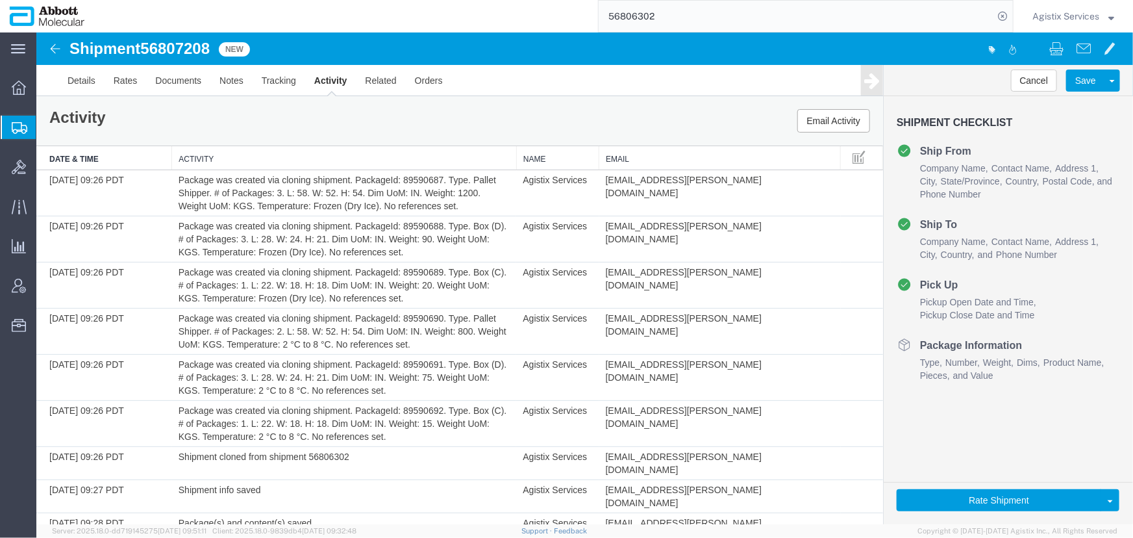
click at [1071, 14] on span "Agistix Services" at bounding box center [1066, 16] width 67 height 14
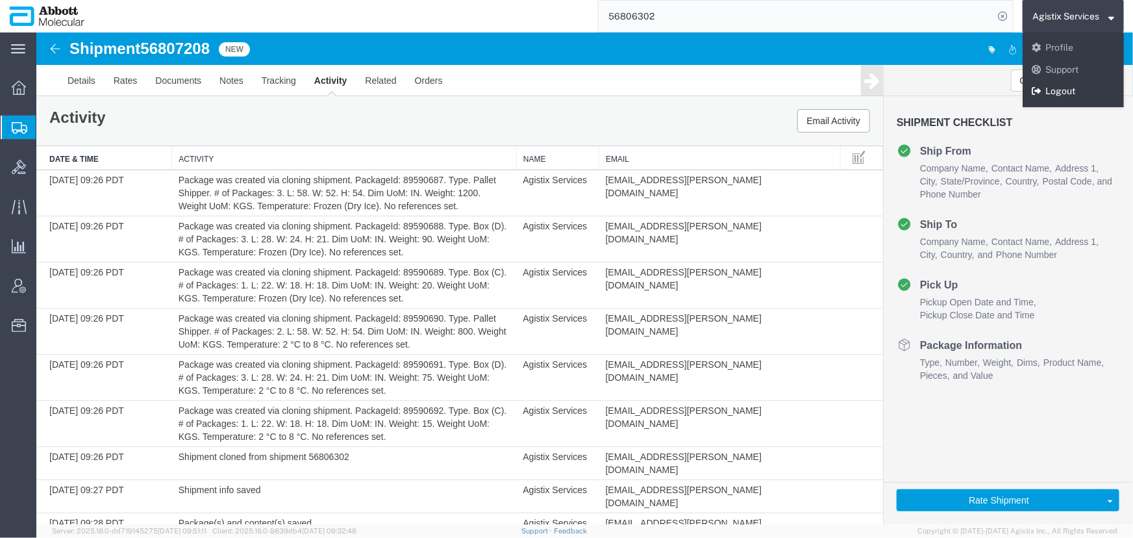
click at [1070, 95] on link "Logout" at bounding box center [1073, 92] width 101 height 22
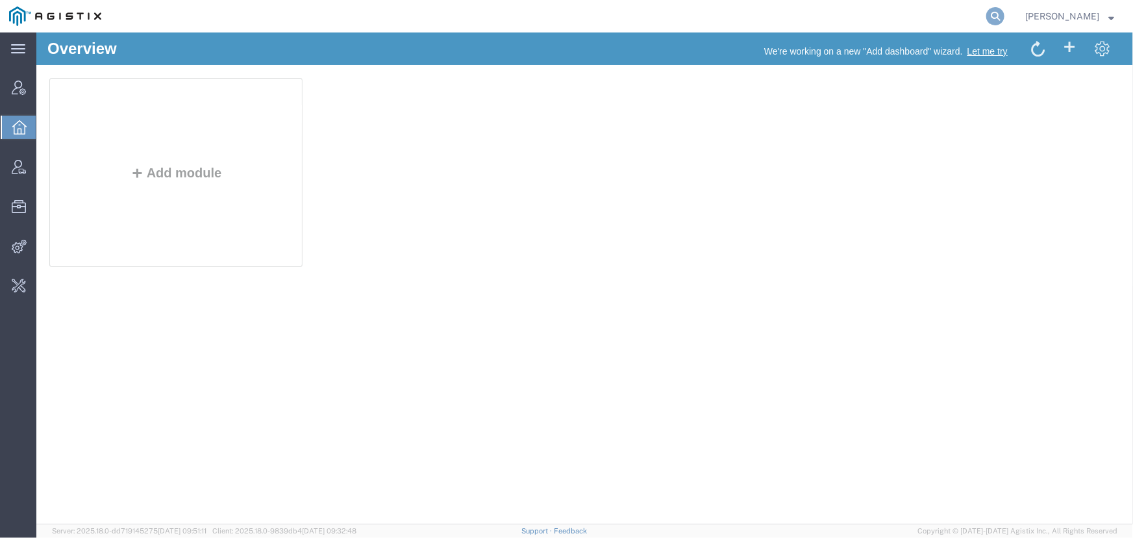
click at [991, 17] on icon at bounding box center [996, 16] width 18 height 18
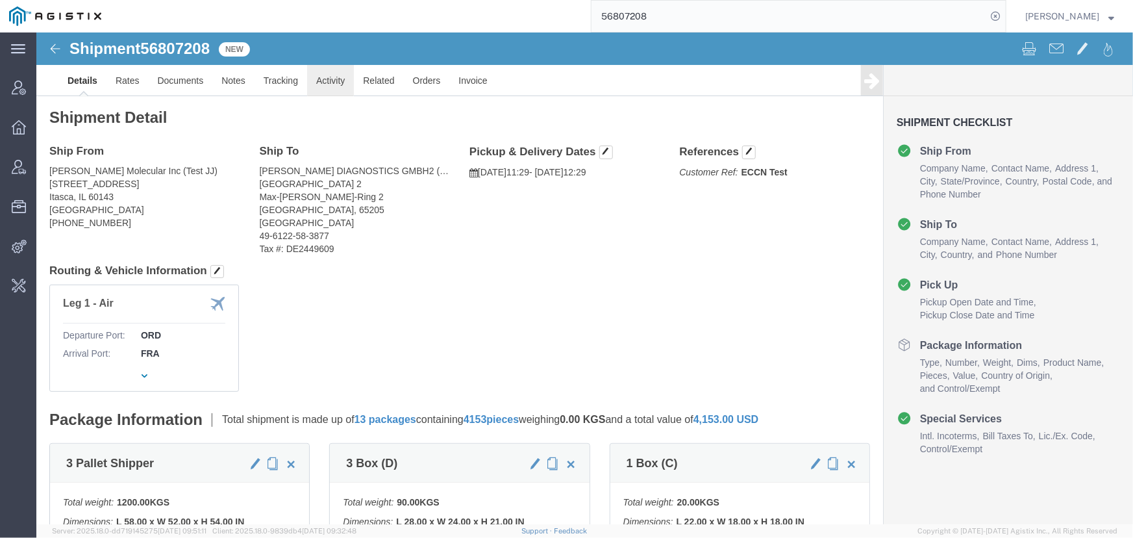
click link "Activity"
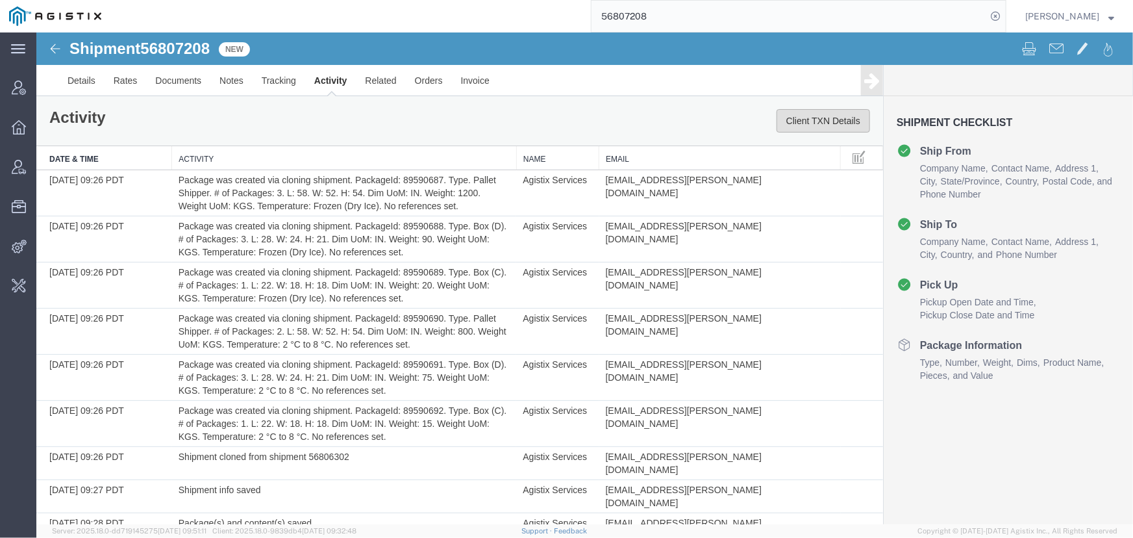
click at [826, 116] on button "Client TXN Details" at bounding box center [823, 119] width 94 height 23
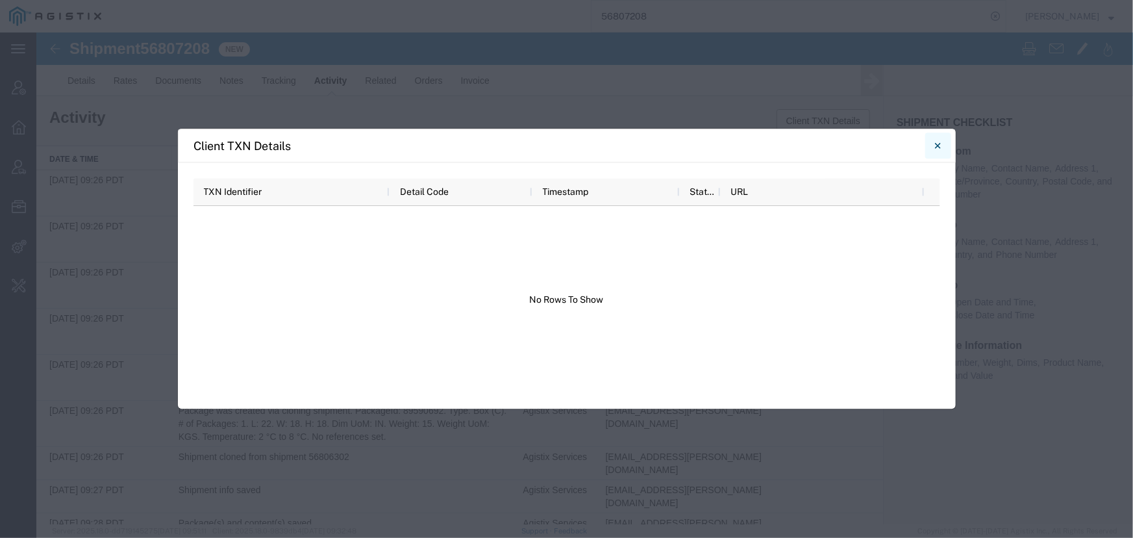
click at [944, 142] on button "Close" at bounding box center [939, 146] width 26 height 26
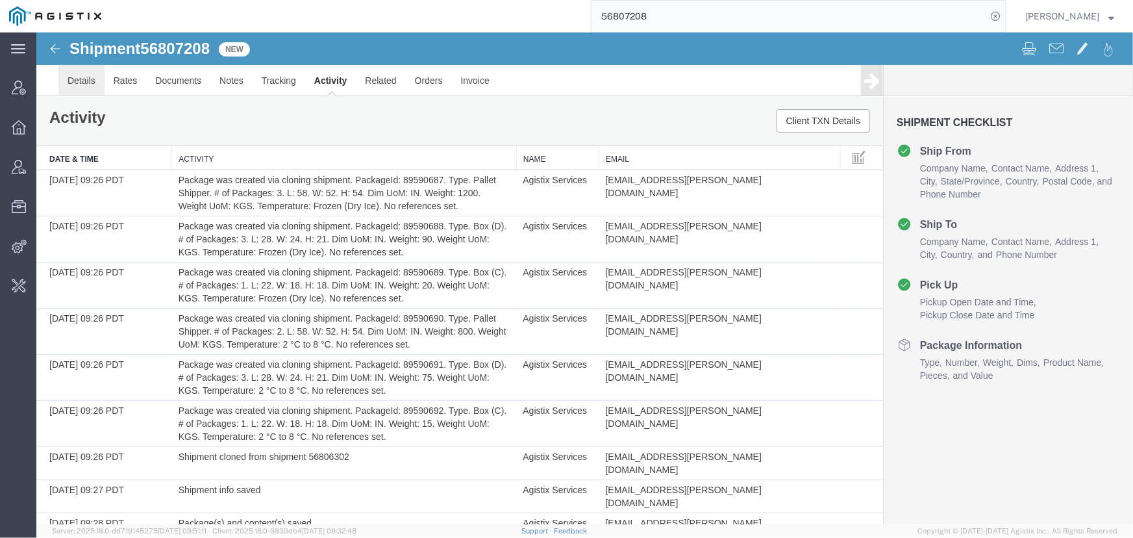
click at [82, 90] on link "Details" at bounding box center [81, 79] width 46 height 31
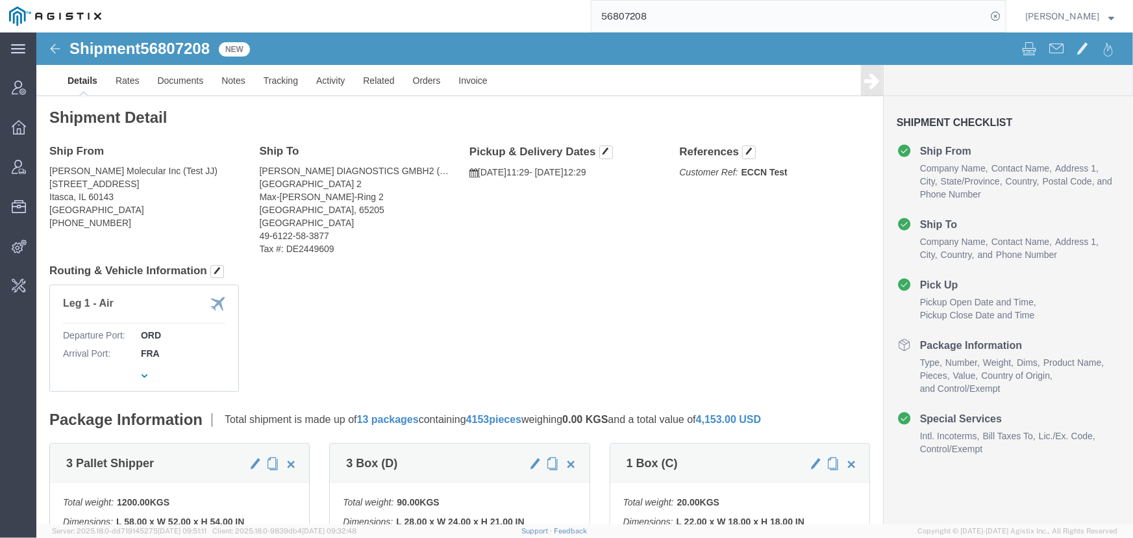
click at [664, 13] on input "56807208" at bounding box center [789, 16] width 395 height 31
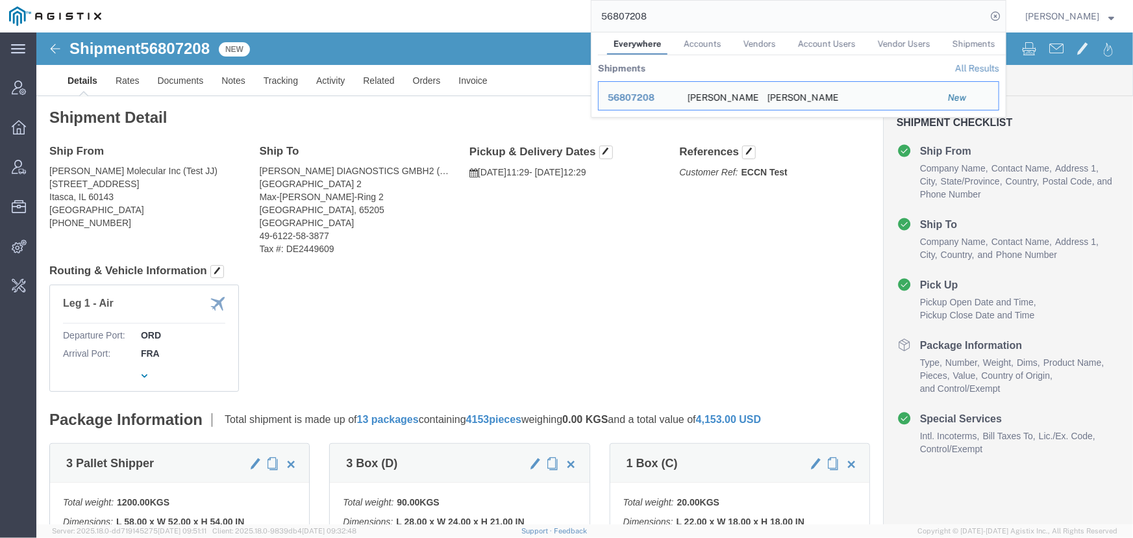
drag, startPoint x: 664, startPoint y: 13, endPoint x: 539, endPoint y: 19, distance: 124.8
click at [539, 19] on div "56807208 Everywhere Accounts Vendors Account Users Vendor Users Shipments Shipm…" at bounding box center [558, 16] width 896 height 32
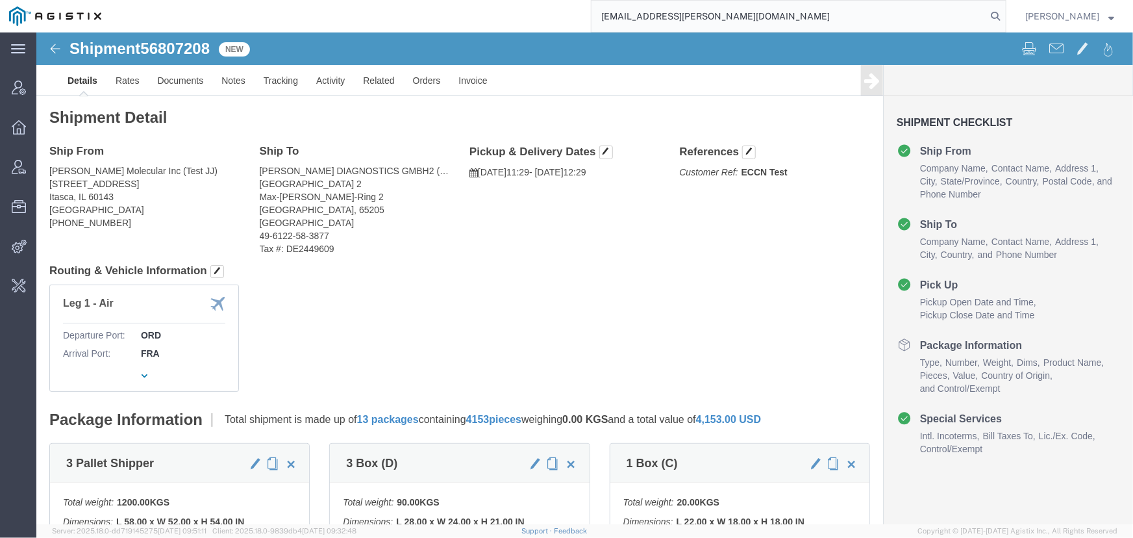
type input "offlline@abbott.com"
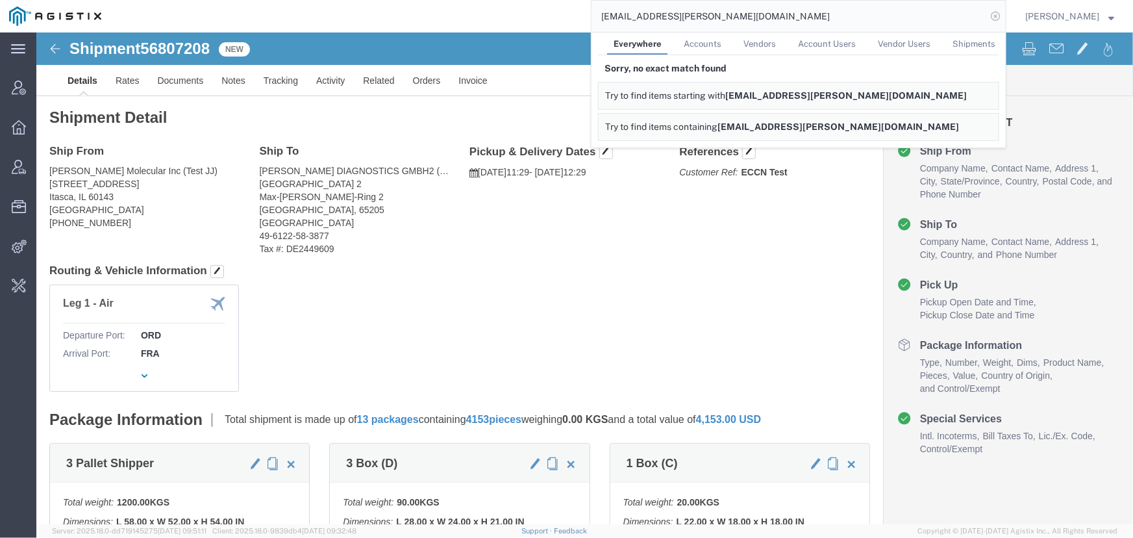
click at [996, 18] on icon at bounding box center [996, 16] width 18 height 18
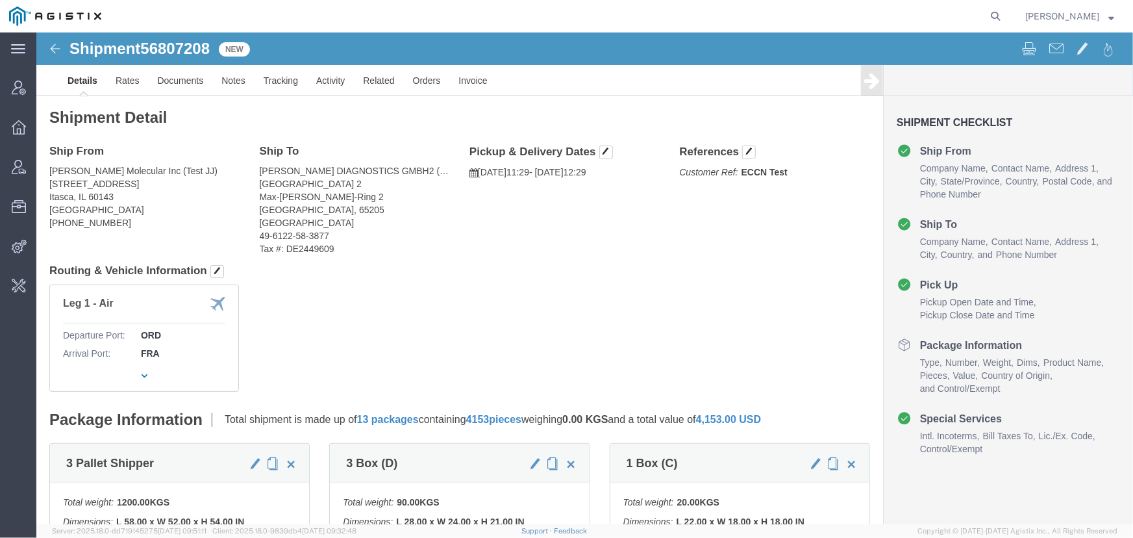
click img
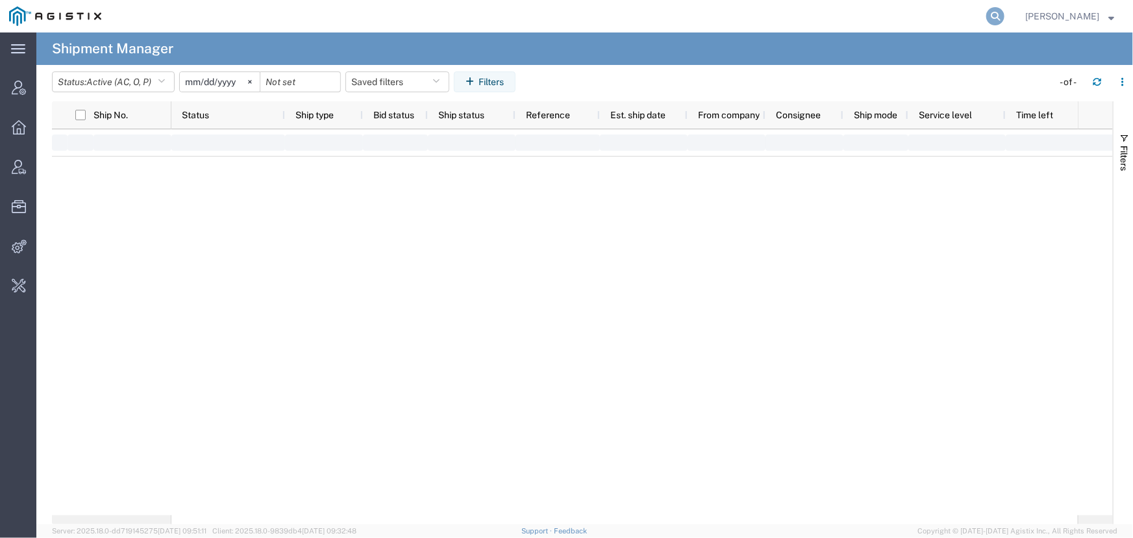
click at [995, 15] on icon at bounding box center [996, 16] width 18 height 18
click at [692, 16] on input "search" at bounding box center [789, 16] width 395 height 31
type input "[EMAIL_ADDRESS][PERSON_NAME][DOMAIN_NAME]"
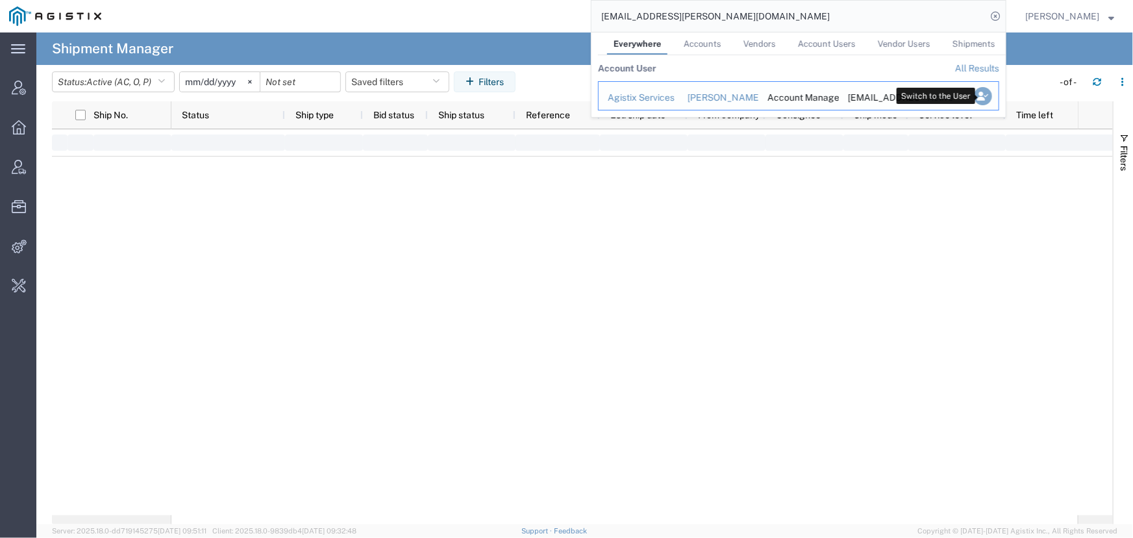
click at [986, 95] on icon "Search Results" at bounding box center [983, 96] width 18 height 18
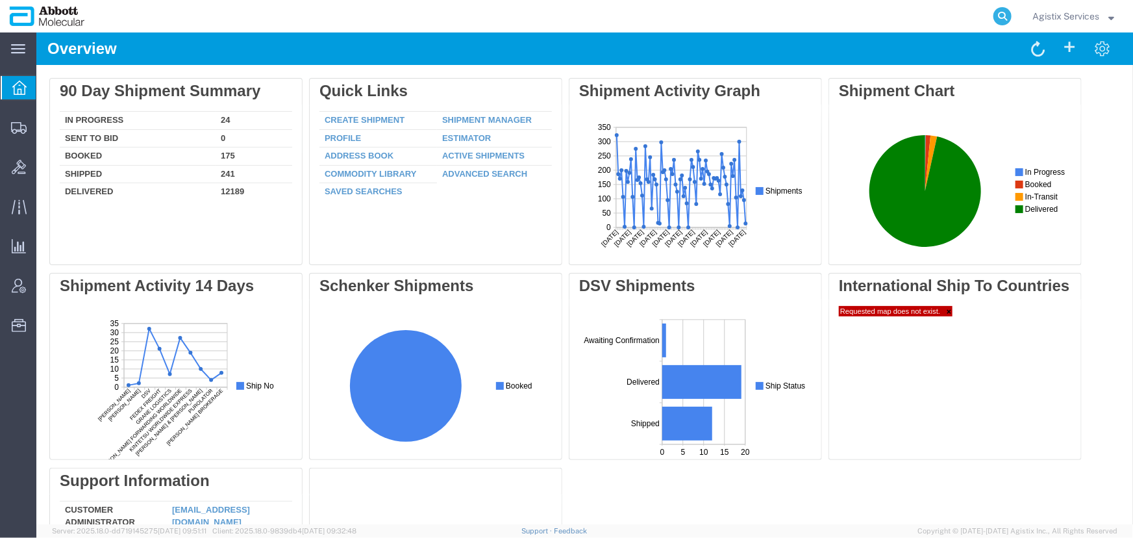
click at [1002, 18] on icon at bounding box center [1003, 16] width 18 height 18
type input "56807208"
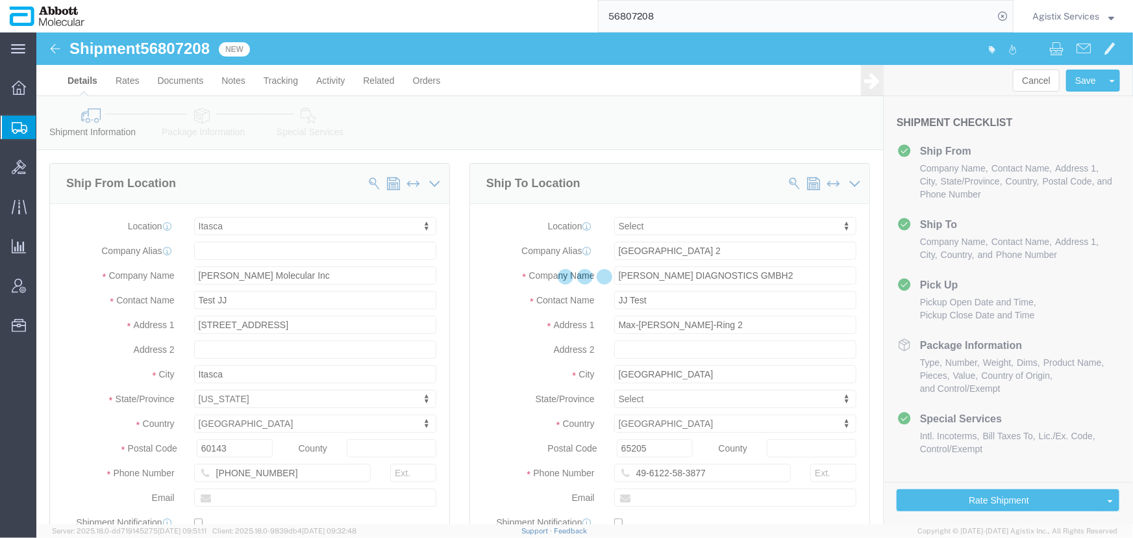
select select "48454"
select select
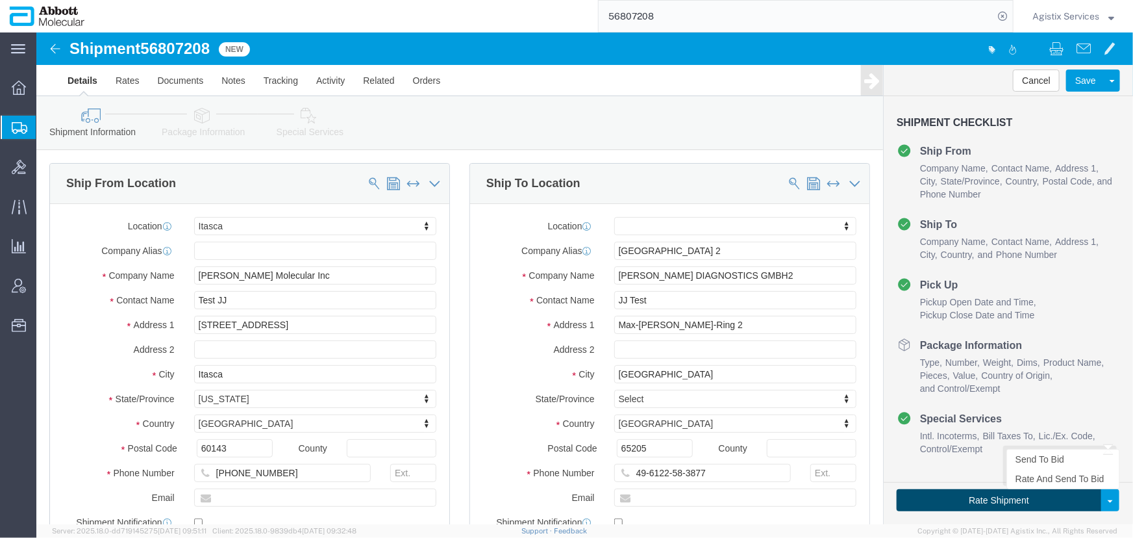
click button "Rate Shipment"
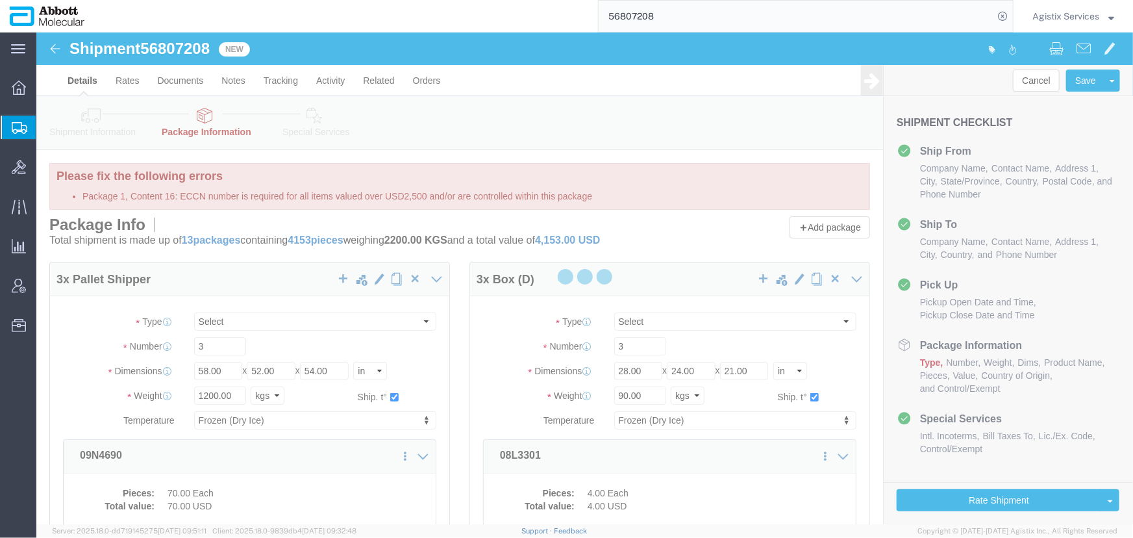
select select "PLSH"
select select "BOXD"
select select "BOXC"
select select "PLSH"
select select "BOXD"
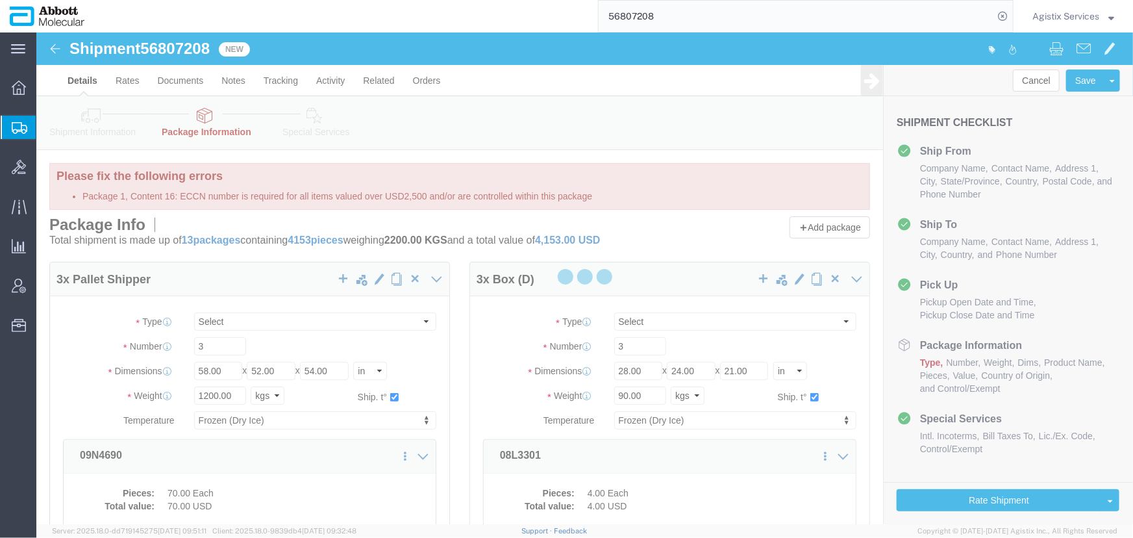
select select "BOXC"
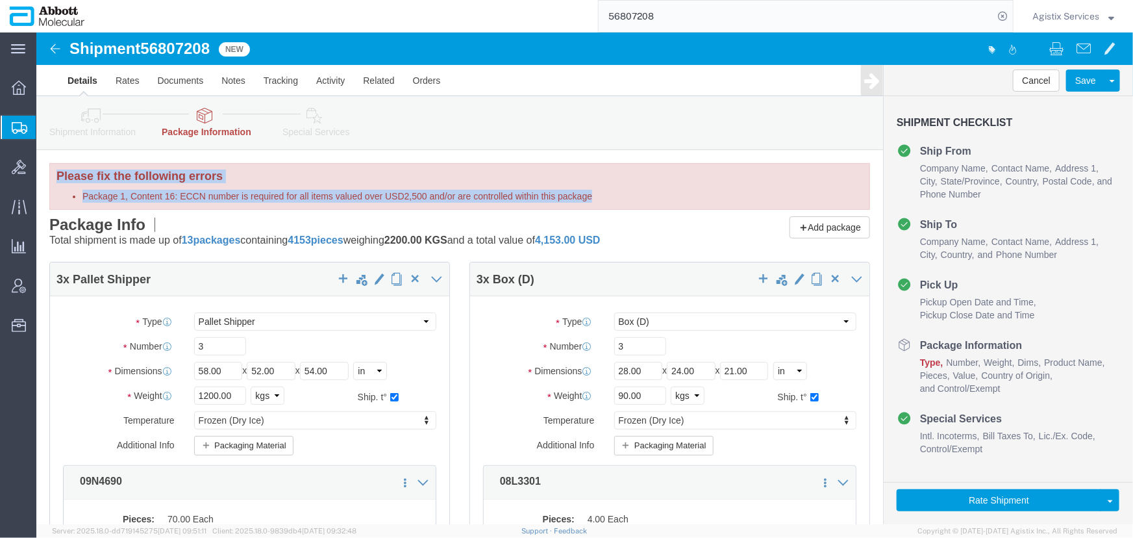
drag, startPoint x: 19, startPoint y: 141, endPoint x: 582, endPoint y: 163, distance: 562.9
click div "Please fix the following errors Package 1, Content 16: ECCN number is required …"
copy div "Please fix the following errors Package 1, Content 16: ECCN number is required …"
click link "Special Services"
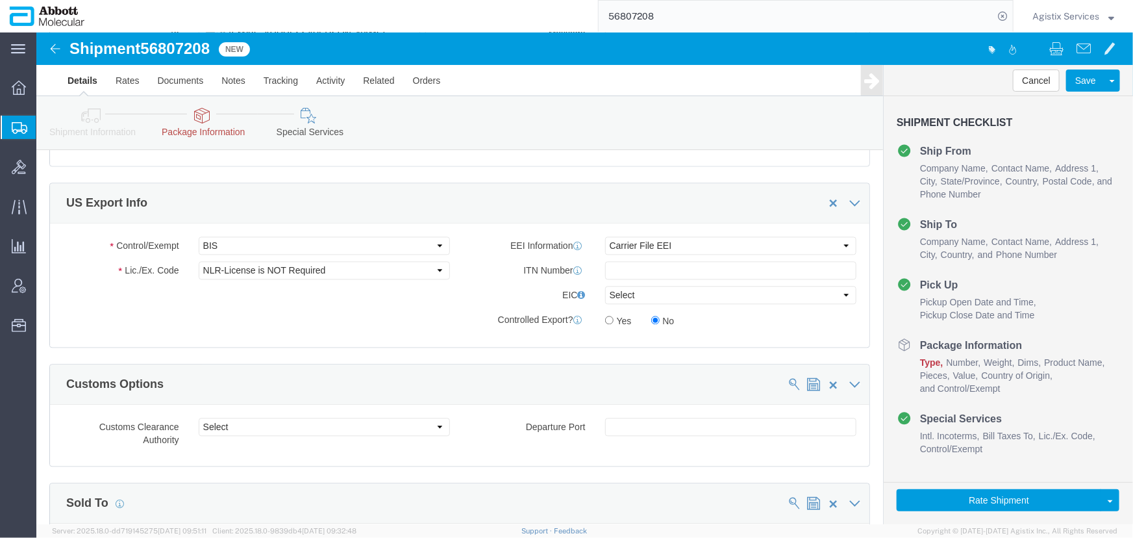
scroll to position [1358, 0]
